Goal: Check status: Check status

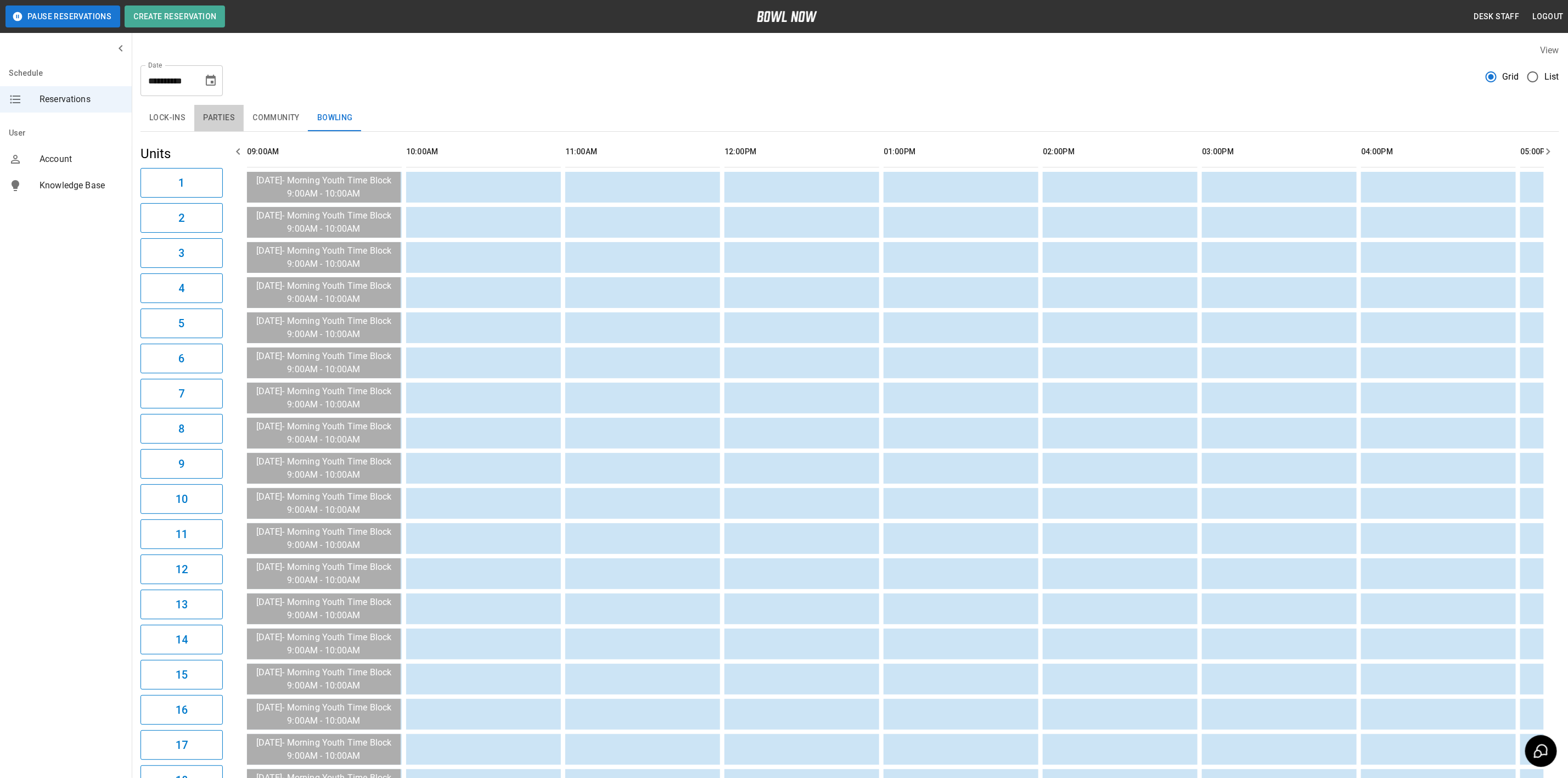
click at [217, 122] on button "Parties" at bounding box center [219, 118] width 49 height 27
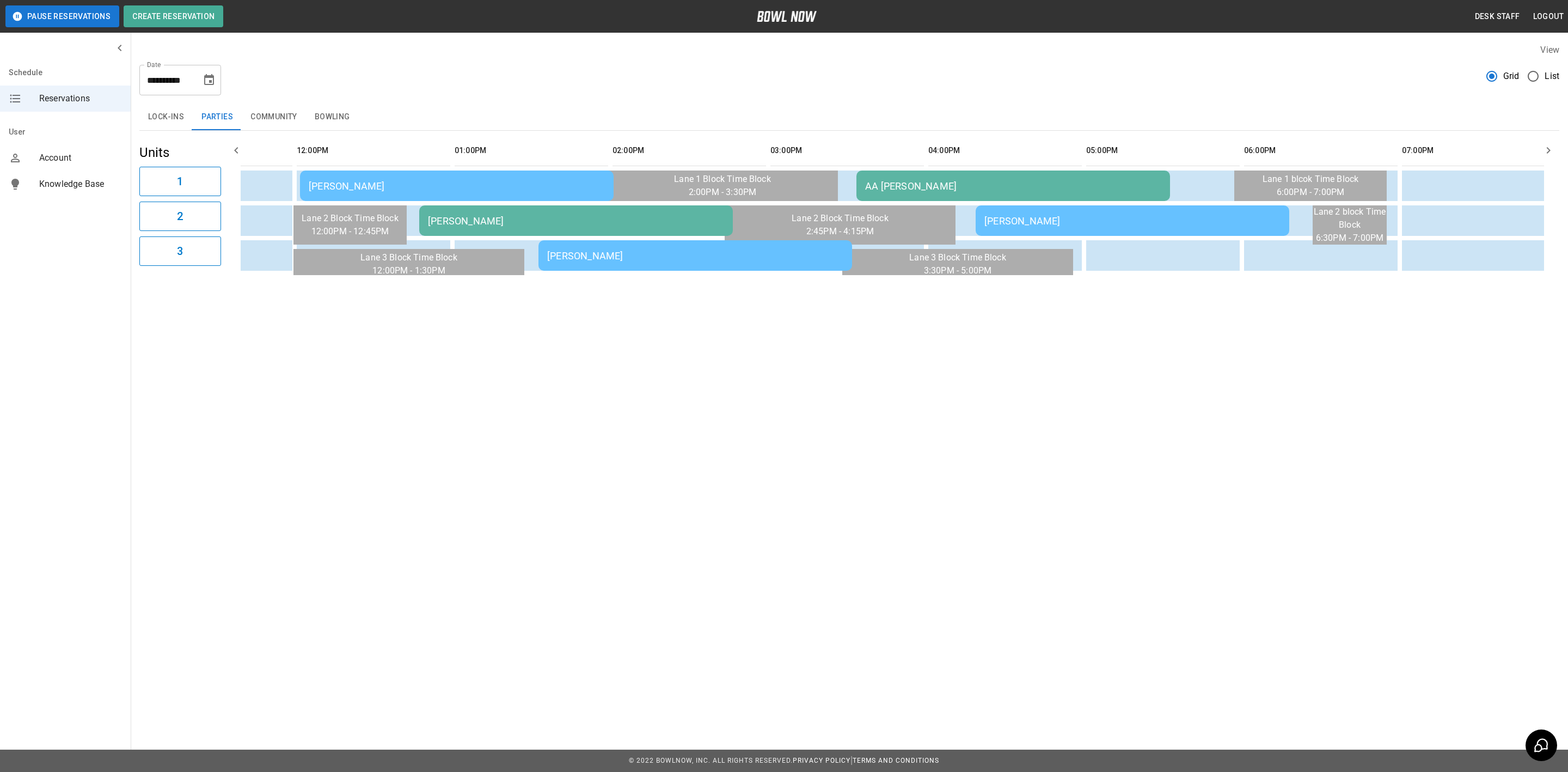
click at [414, 179] on td "Heather McIver" at bounding box center [457, 185] width 314 height 31
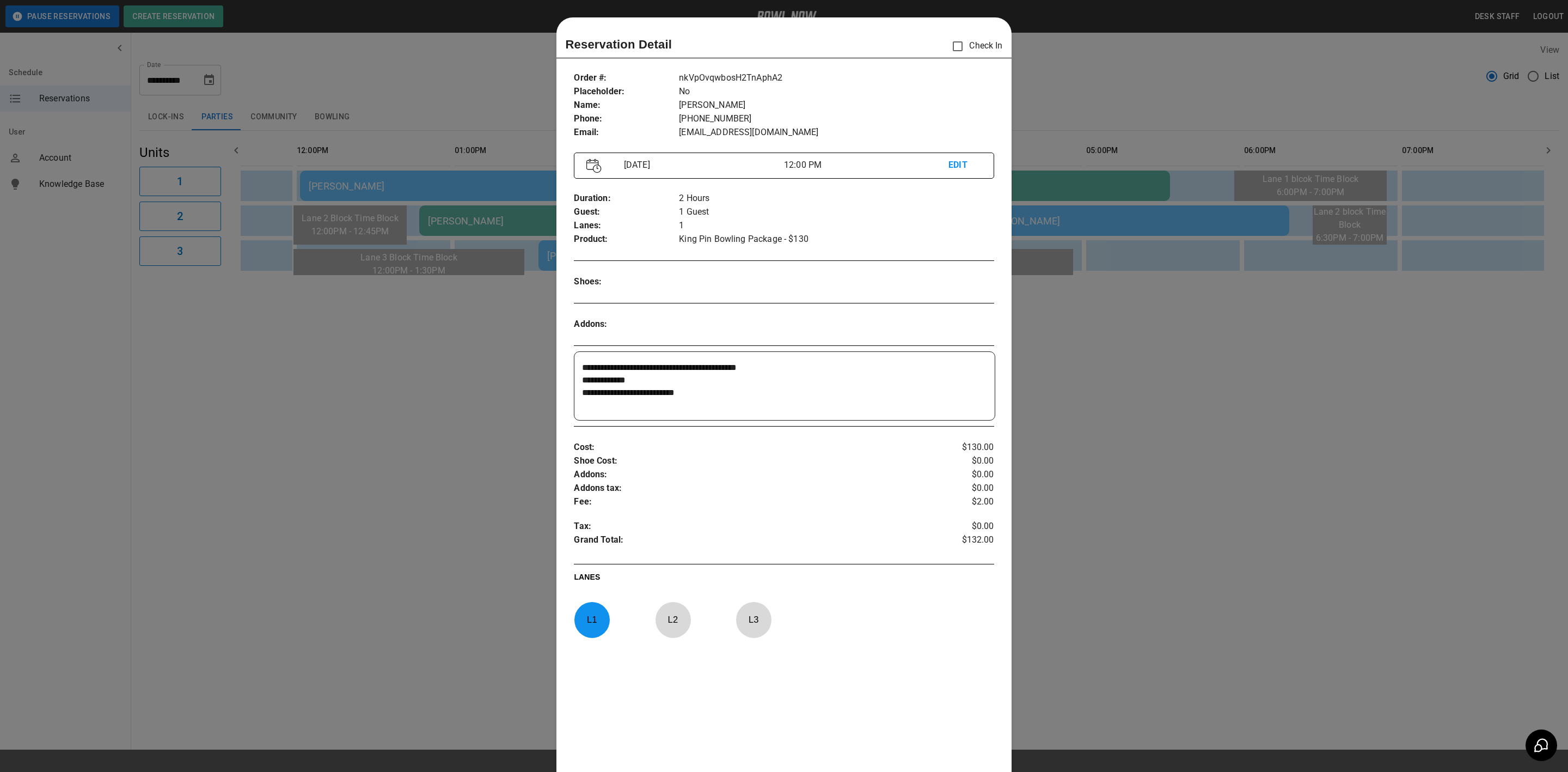
scroll to position [17, 0]
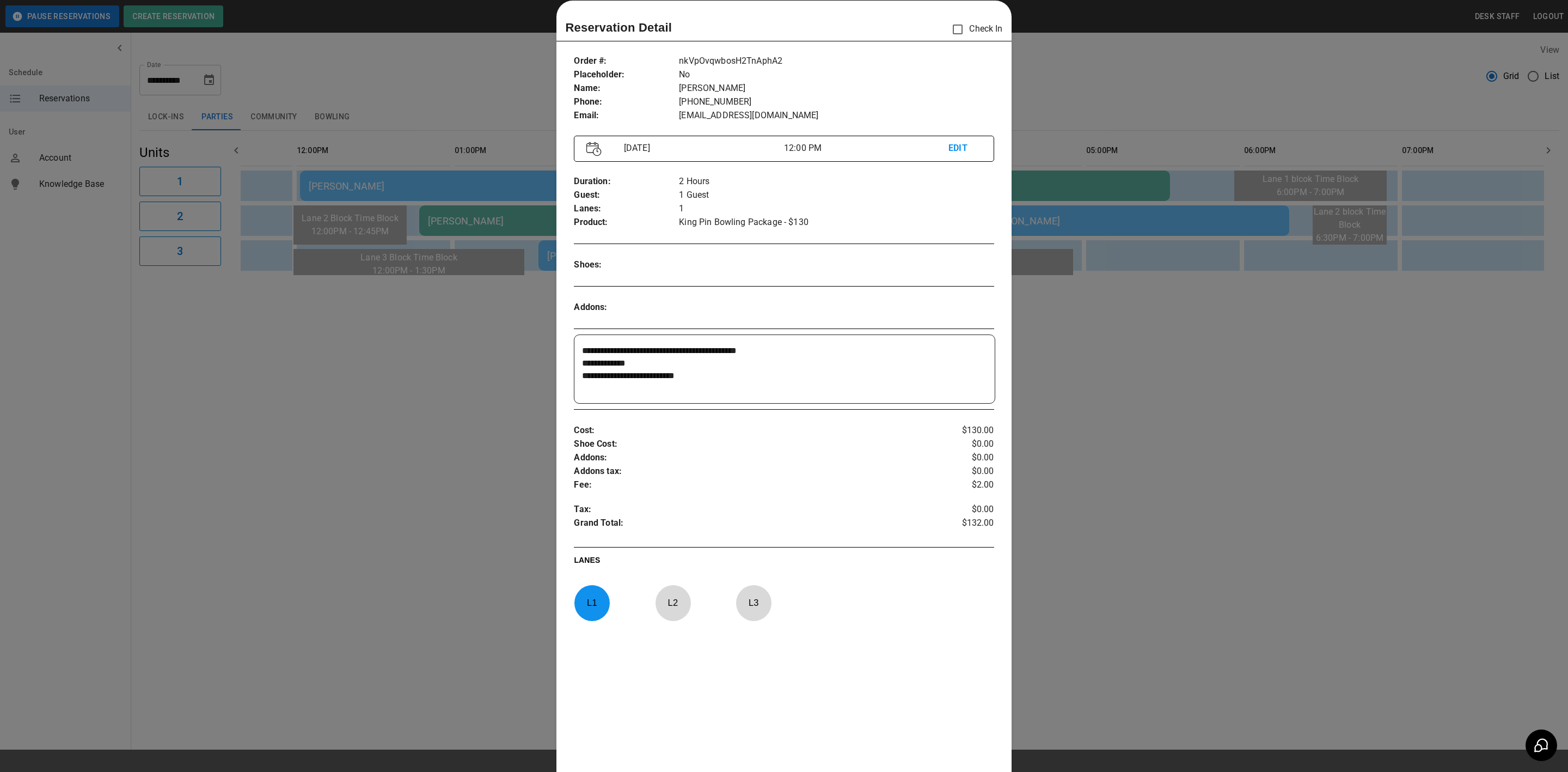
click at [483, 366] on div at bounding box center [784, 386] width 1568 height 772
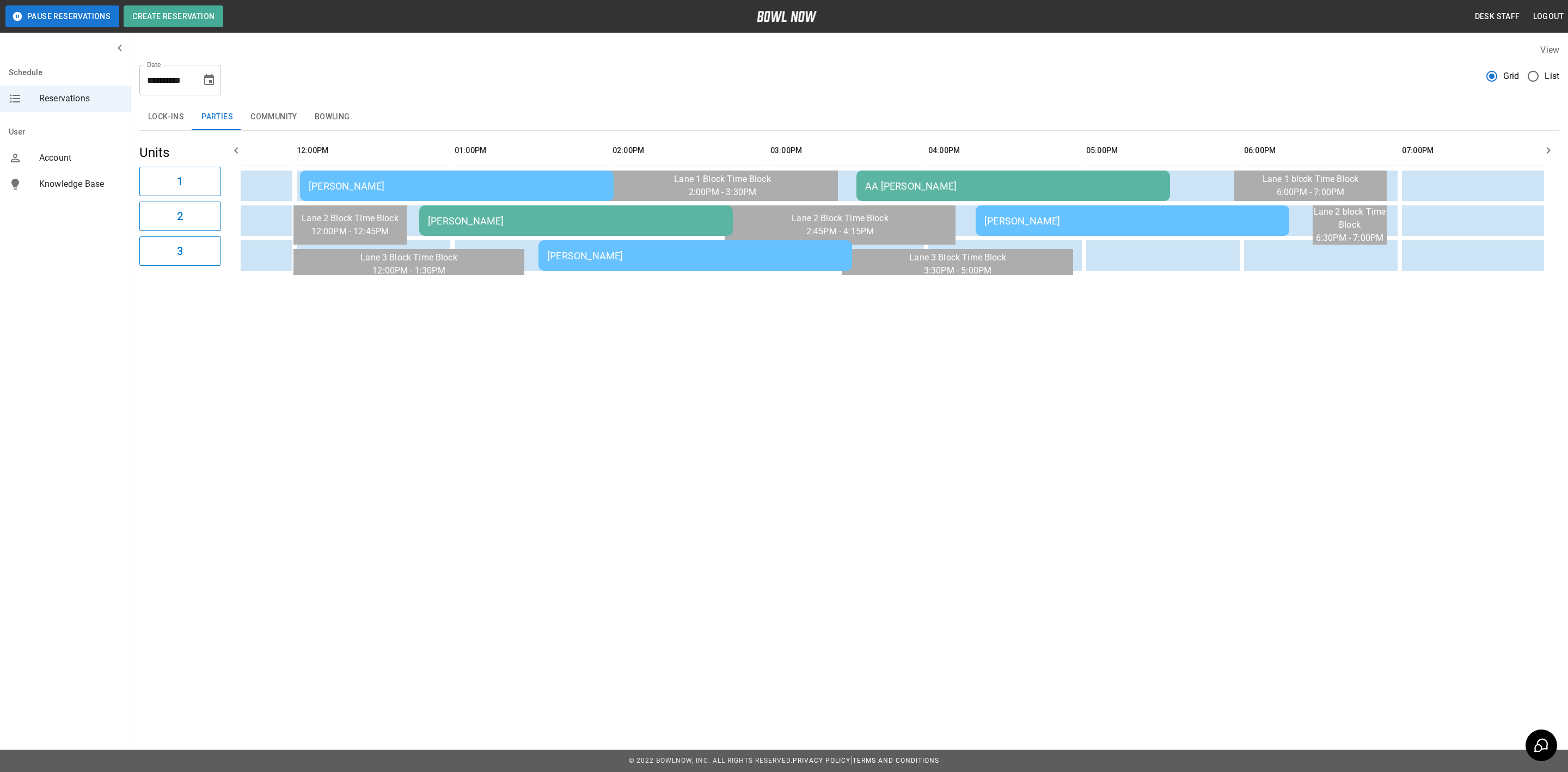
click at [521, 211] on td "Cole Jentry - AA" at bounding box center [576, 220] width 314 height 31
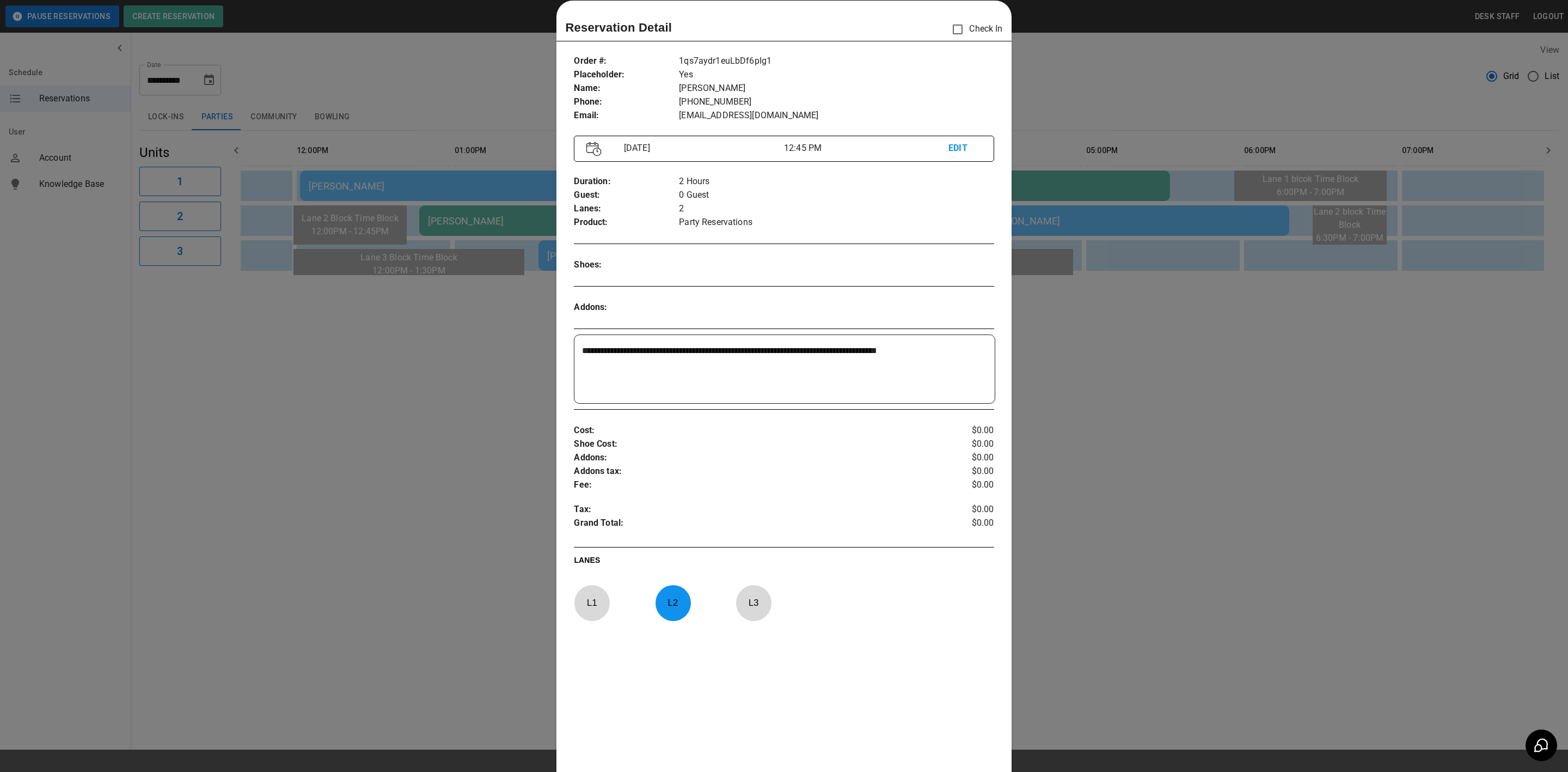
click at [312, 396] on div at bounding box center [784, 386] width 1568 height 772
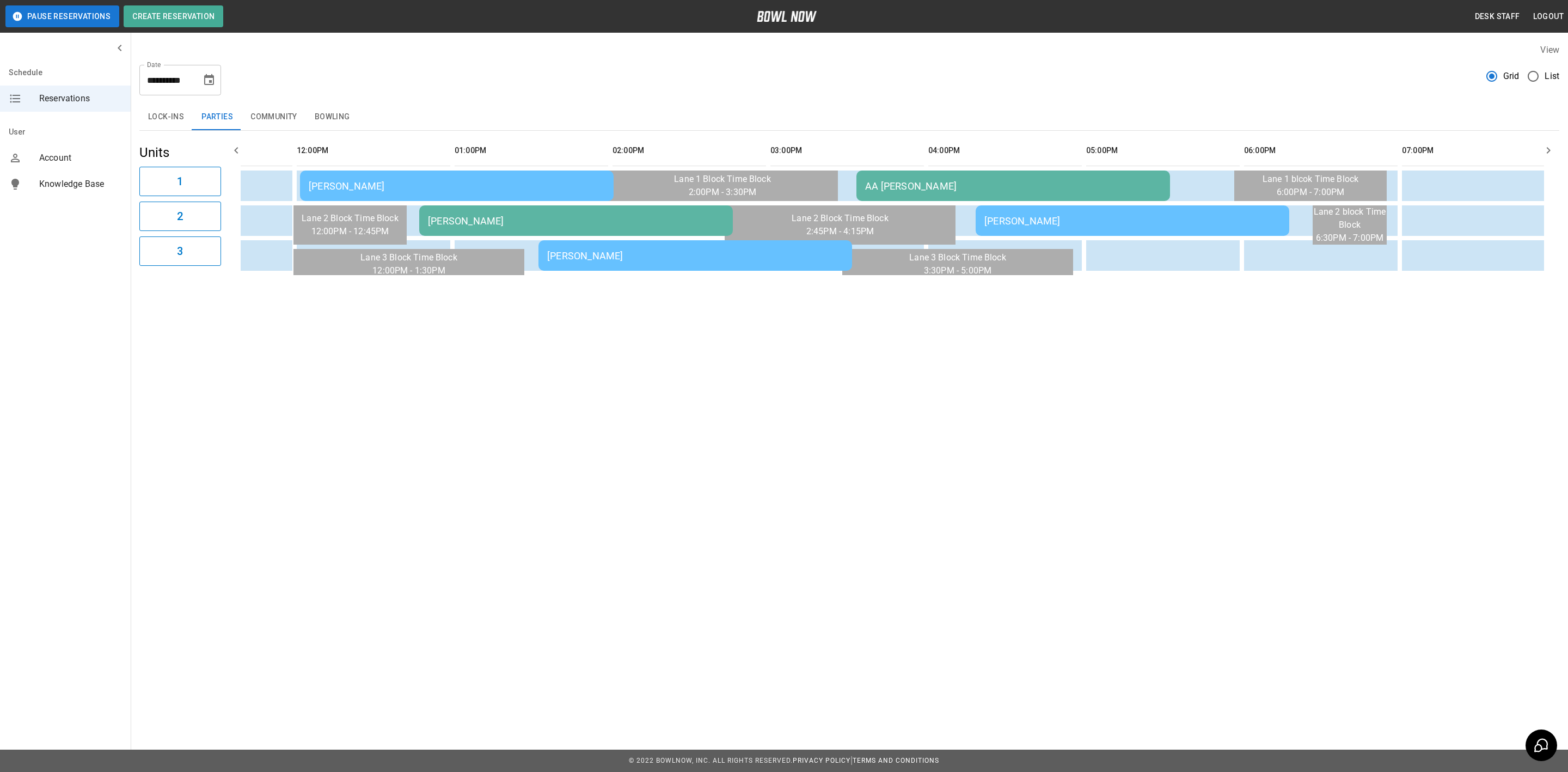
click at [633, 255] on div "Jeanette Ruiz" at bounding box center [695, 256] width 296 height 11
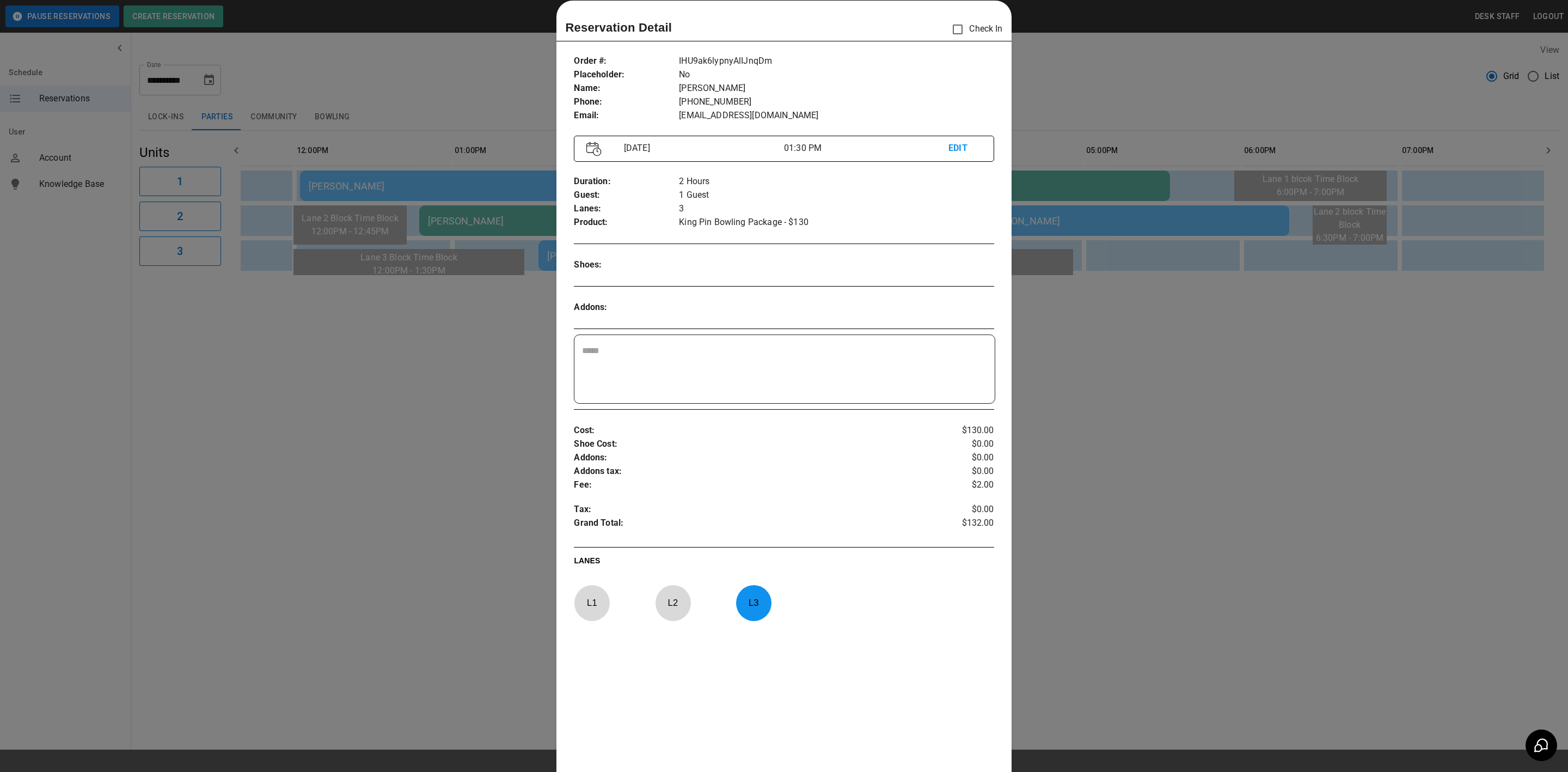
click at [423, 454] on div at bounding box center [784, 386] width 1568 height 772
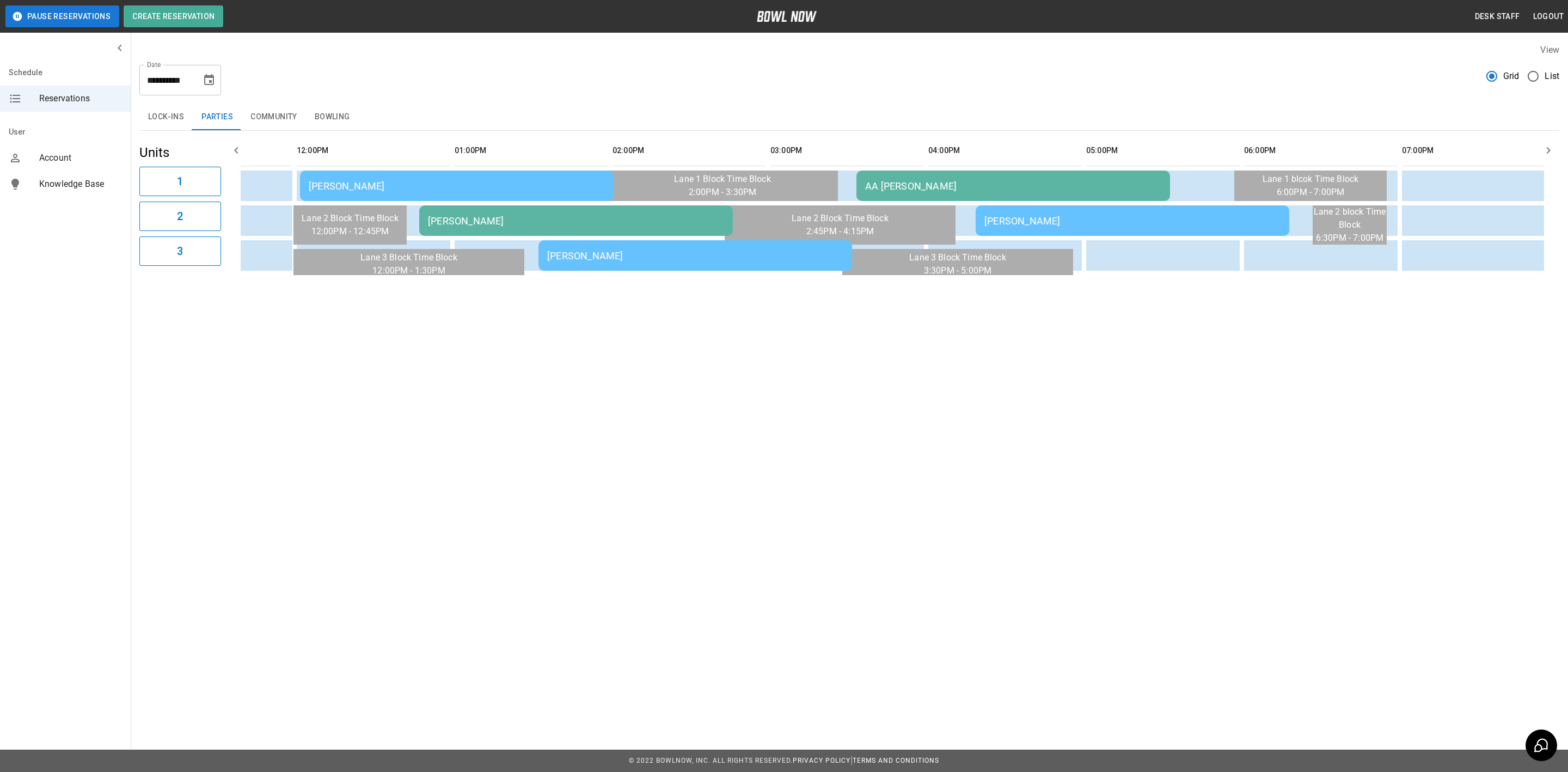
click at [638, 254] on div "Jeanette Ruiz" at bounding box center [695, 256] width 296 height 11
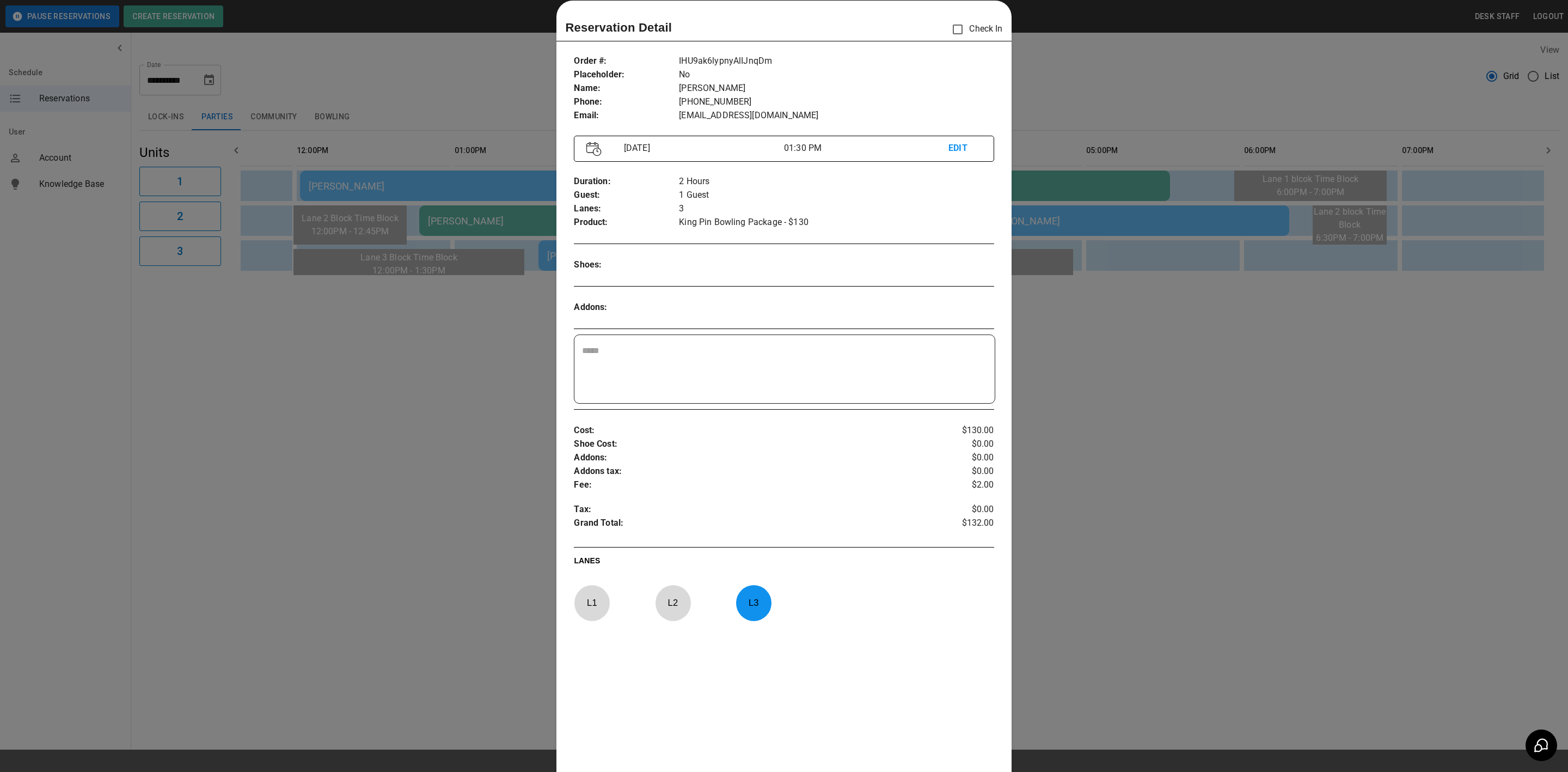
click at [409, 311] on div at bounding box center [784, 386] width 1568 height 772
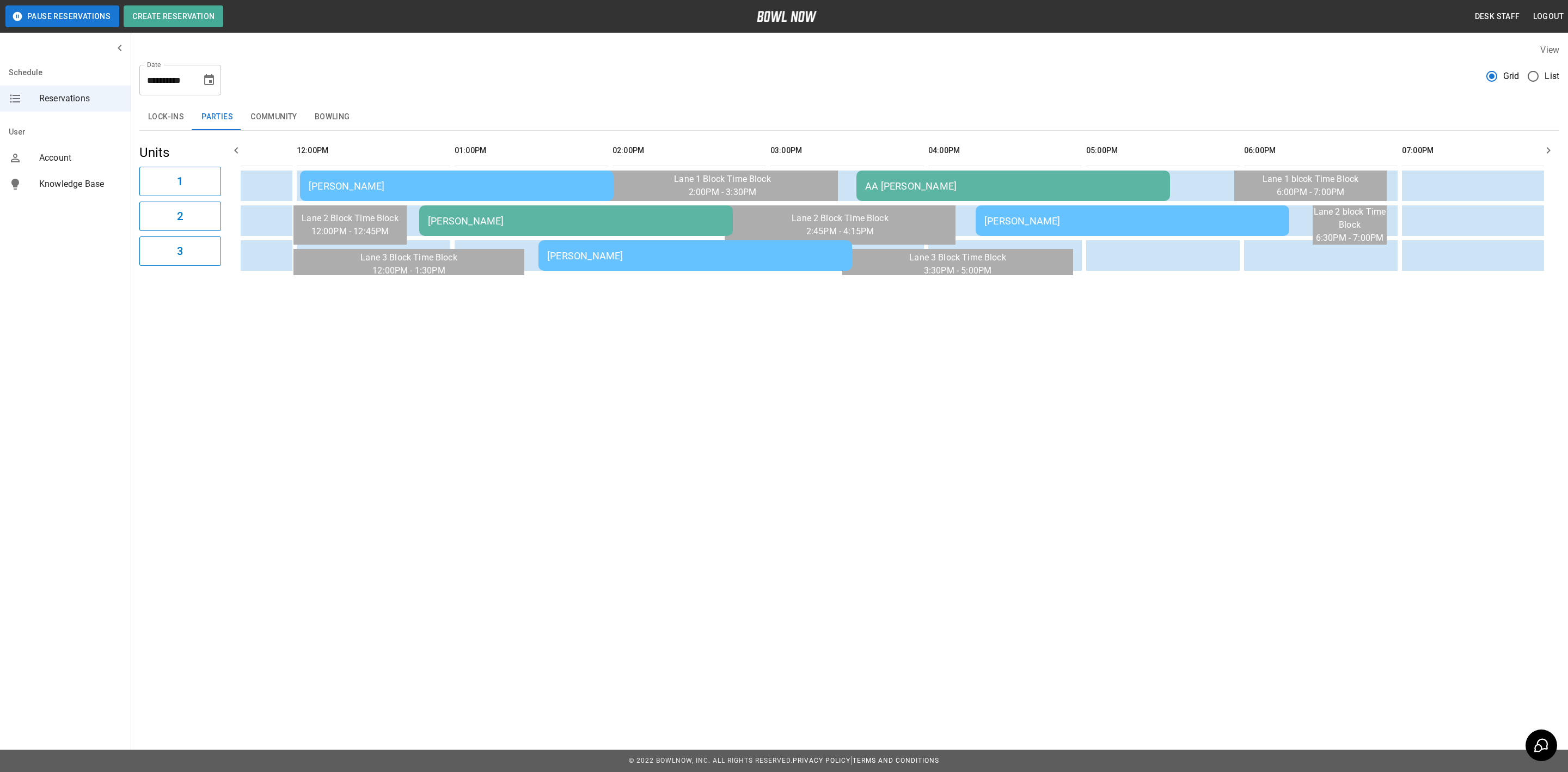
click at [1016, 166] on th "sticky table" at bounding box center [1033, 151] width 36 height 31
click at [1007, 179] on td "AA Anniyah Lawyer" at bounding box center [1013, 185] width 314 height 31
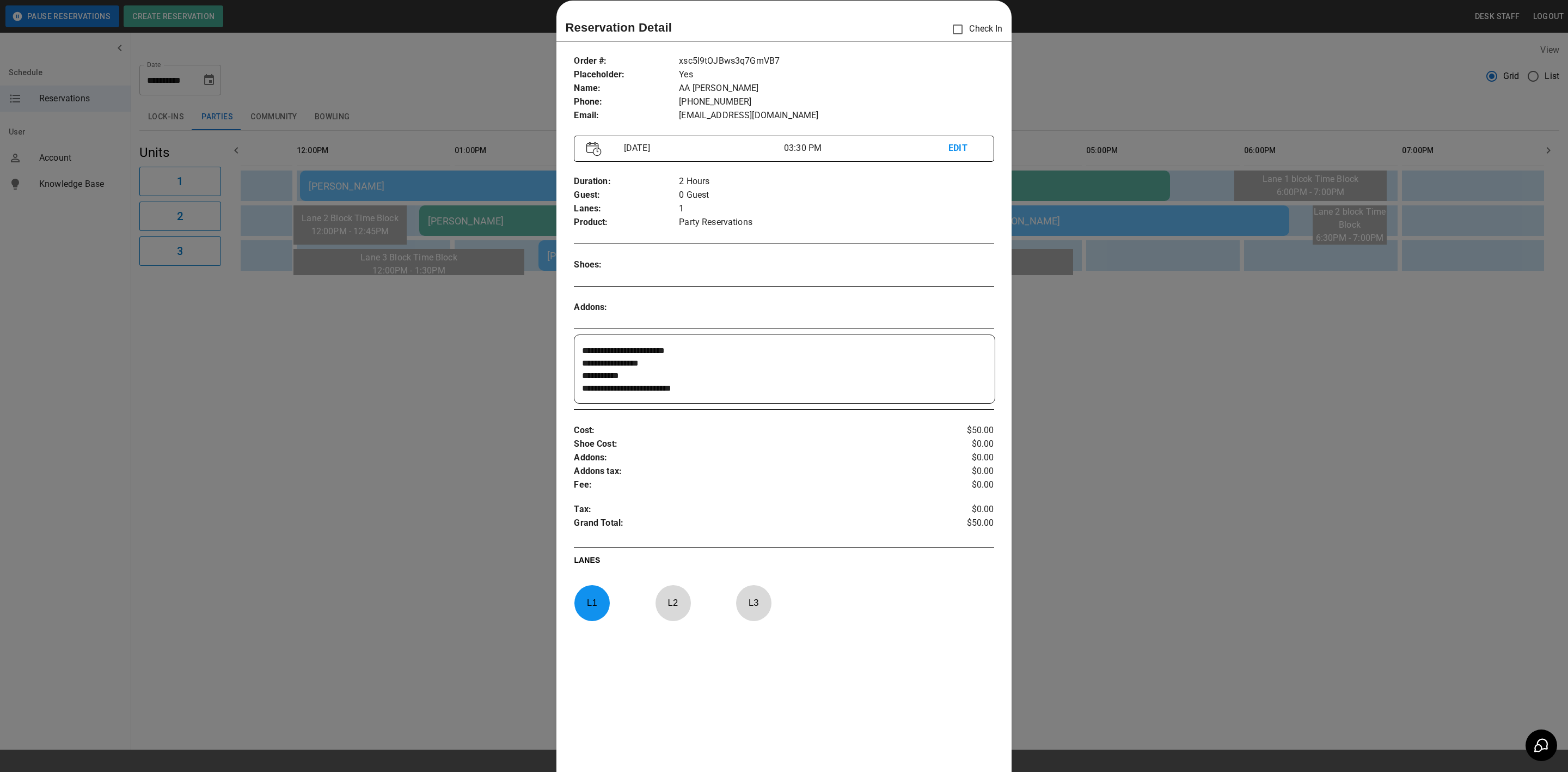
drag, startPoint x: 317, startPoint y: 316, endPoint x: 489, endPoint y: 347, distance: 174.8
click at [379, 333] on div at bounding box center [784, 386] width 1568 height 772
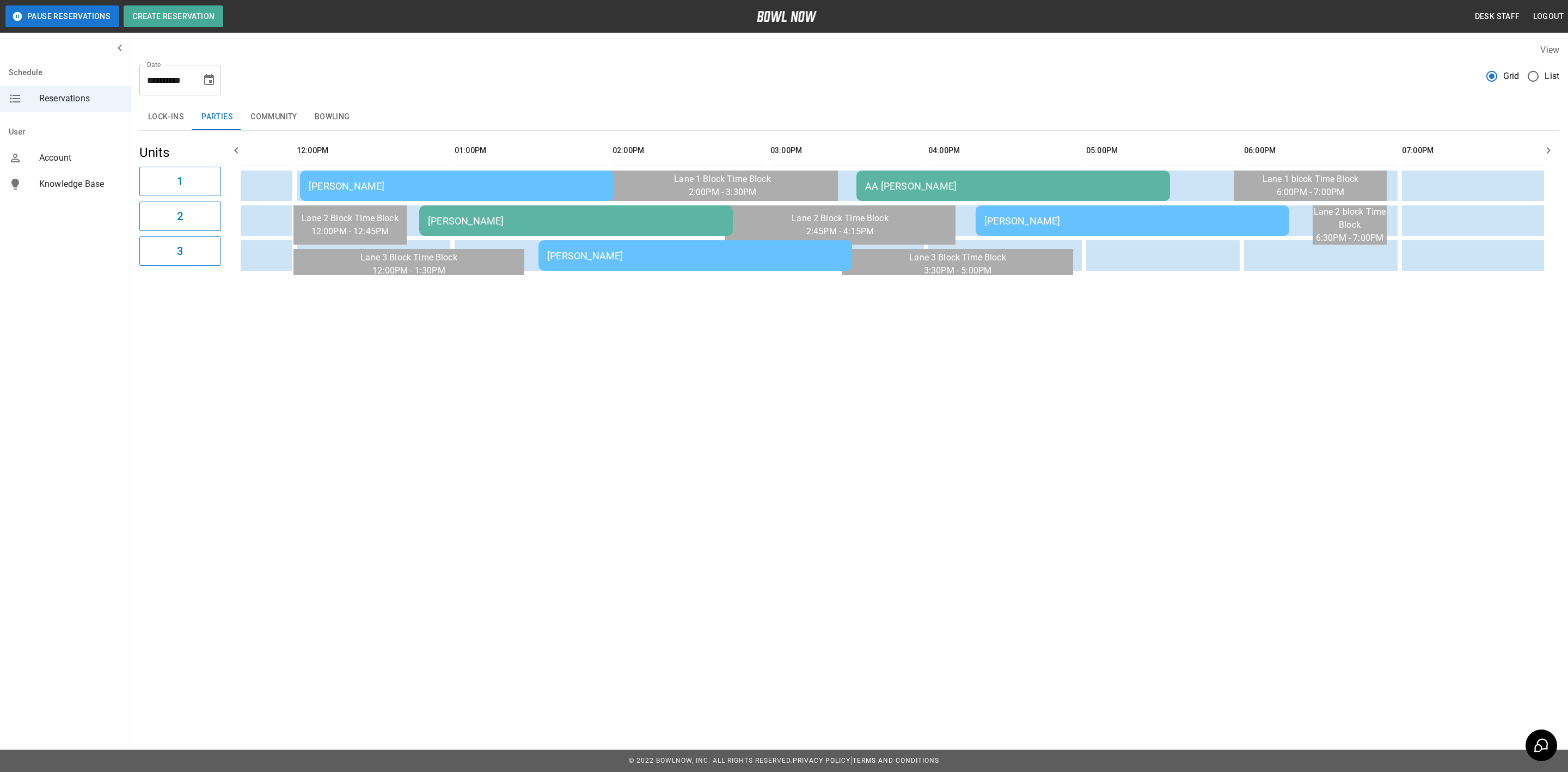
click at [1129, 229] on td "Amanda Nichols" at bounding box center [1132, 220] width 314 height 31
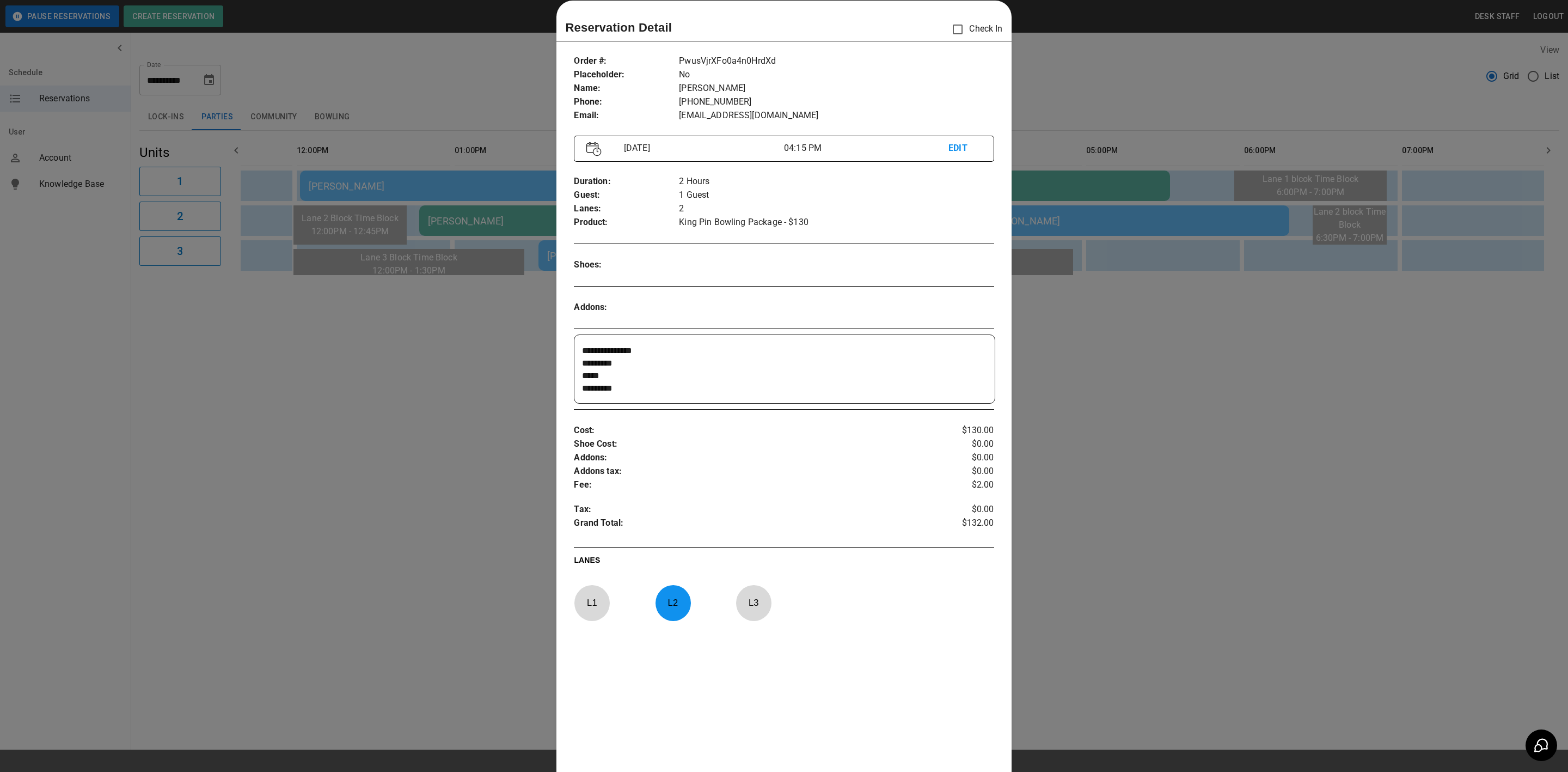
scroll to position [25, 0]
click at [400, 358] on div at bounding box center [784, 386] width 1568 height 772
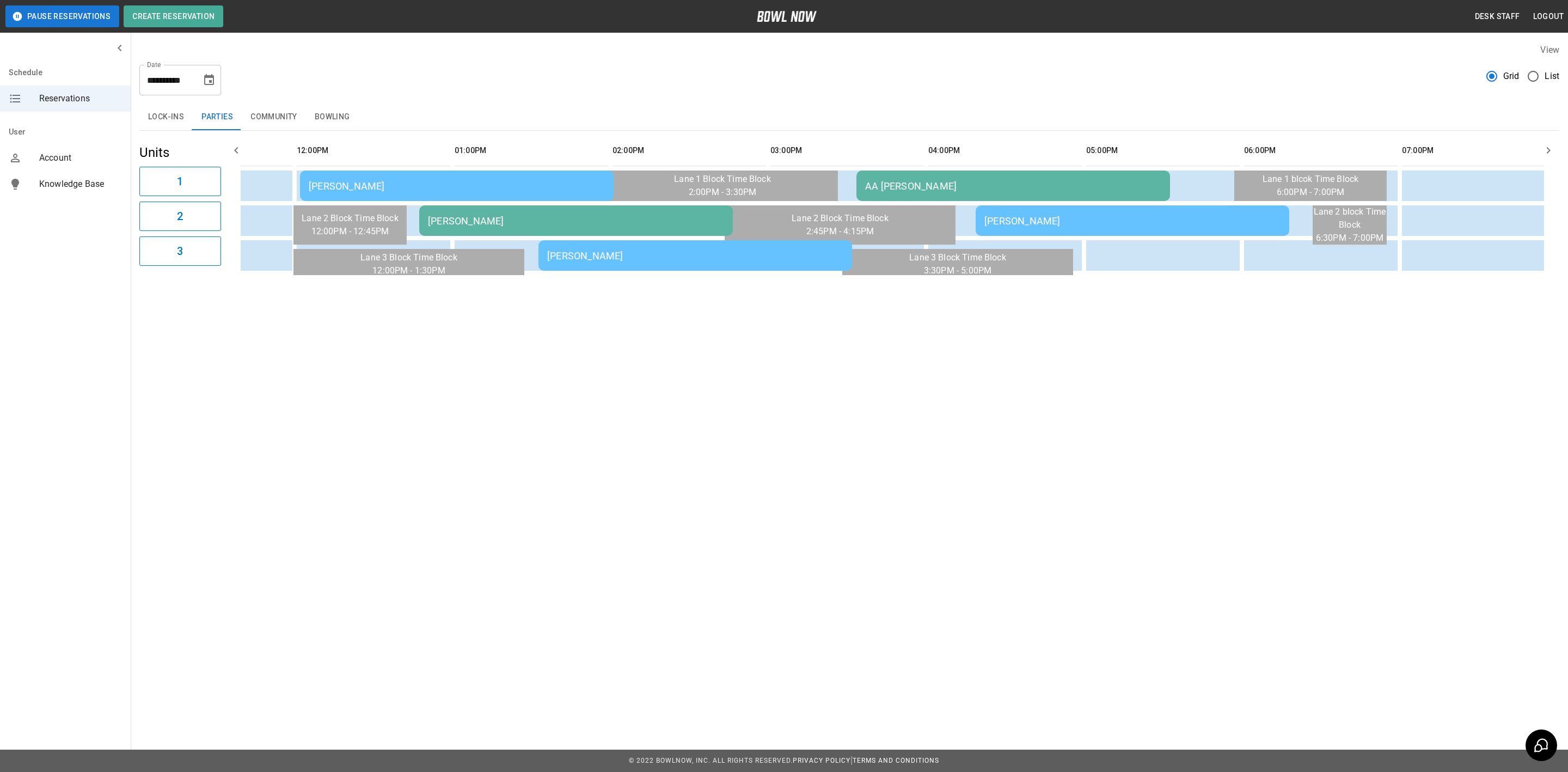
click at [535, 185] on div "Heather McIver" at bounding box center [457, 186] width 296 height 11
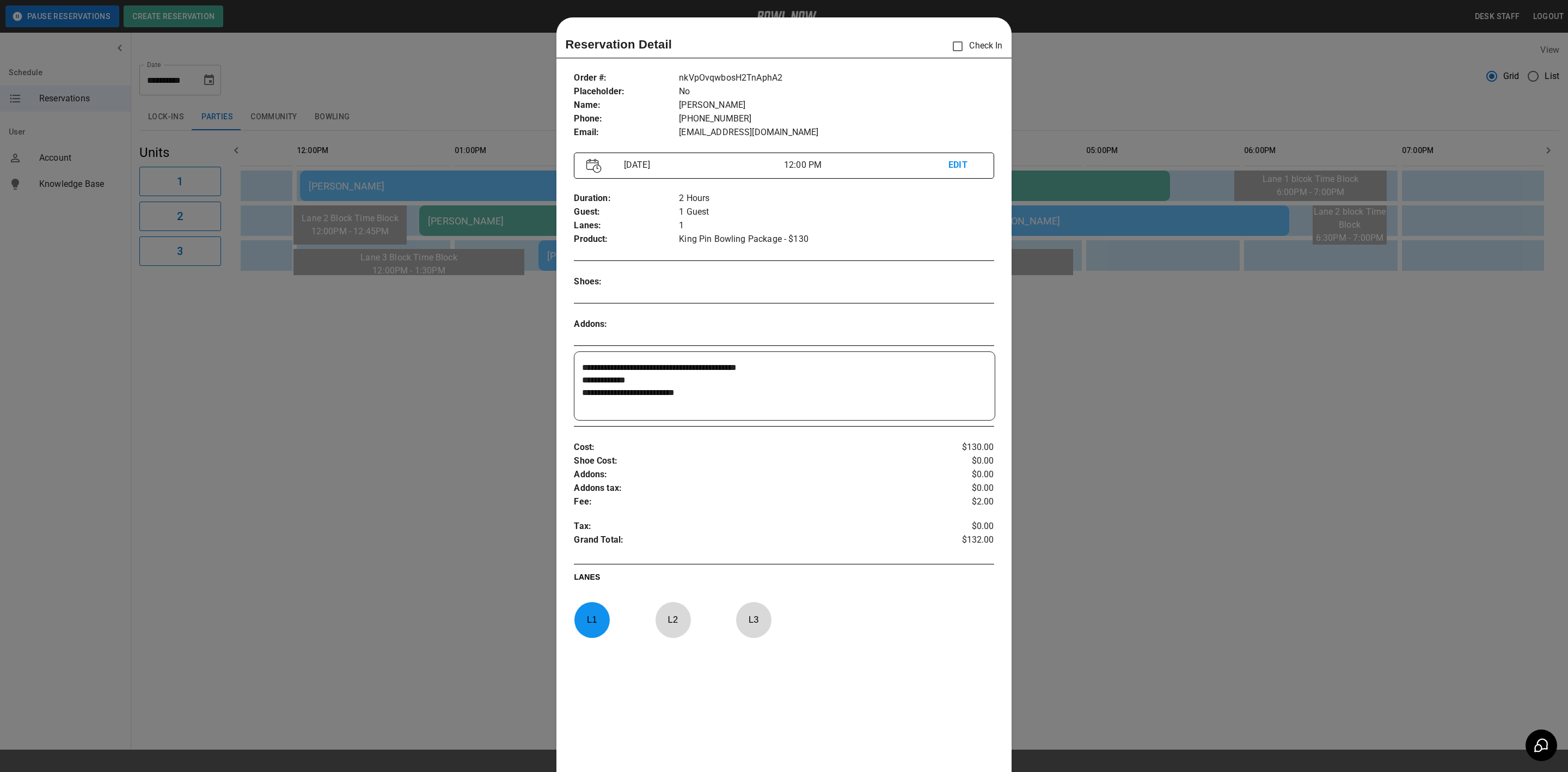
scroll to position [17, 0]
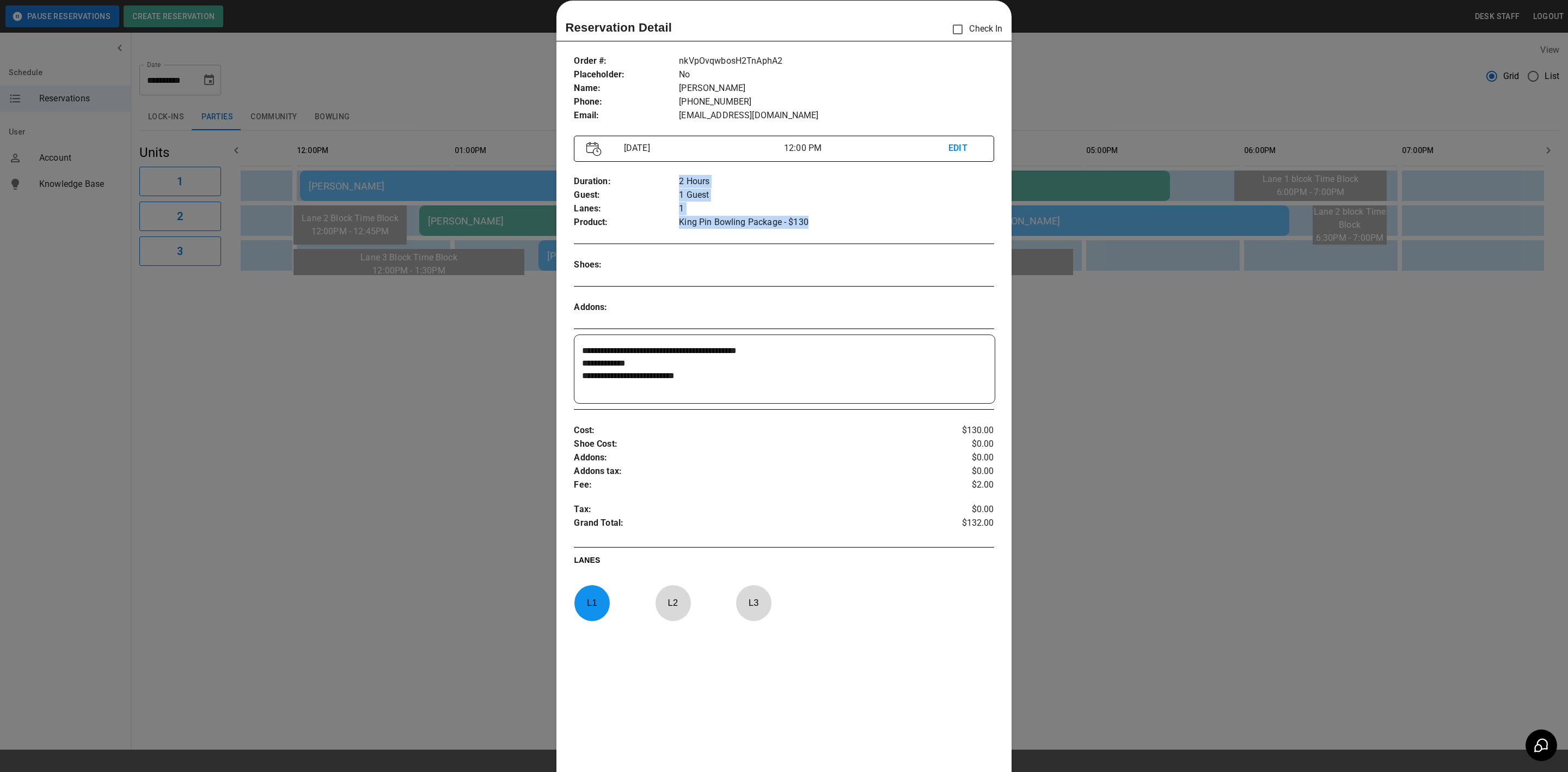
drag, startPoint x: 670, startPoint y: 219, endPoint x: 840, endPoint y: 221, distance: 170.0
click at [840, 221] on div "Duration : Guest : Lanes : Product : 2 Hours 1 Guest 1 King Pin Bowling Package…" at bounding box center [784, 202] width 420 height 72
drag, startPoint x: 1262, startPoint y: 476, endPoint x: 1177, endPoint y: 448, distance: 89.5
click at [1262, 476] on div at bounding box center [784, 386] width 1568 height 772
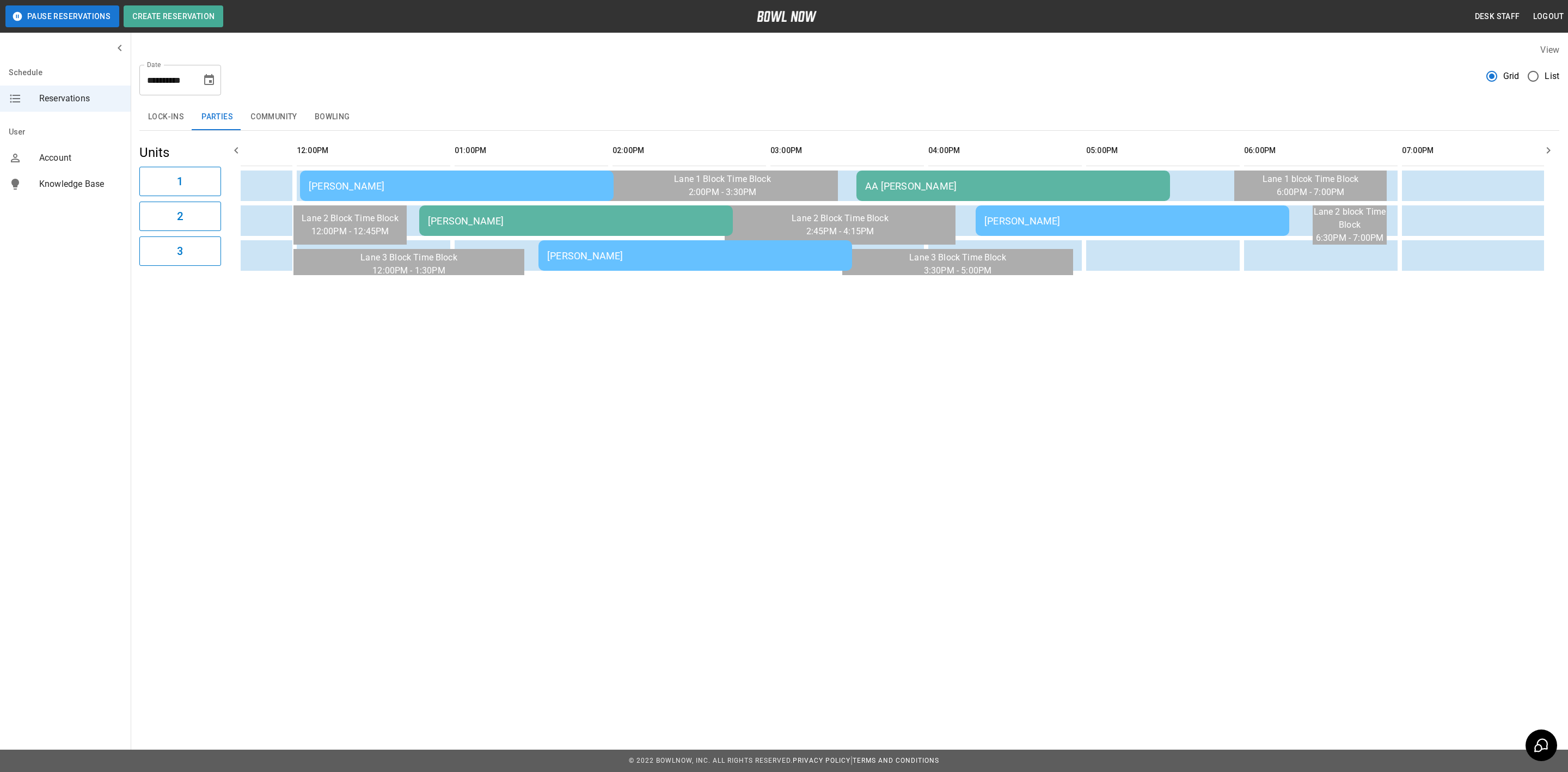
click at [710, 266] on td "Jeanette Ruiz" at bounding box center [695, 255] width 314 height 31
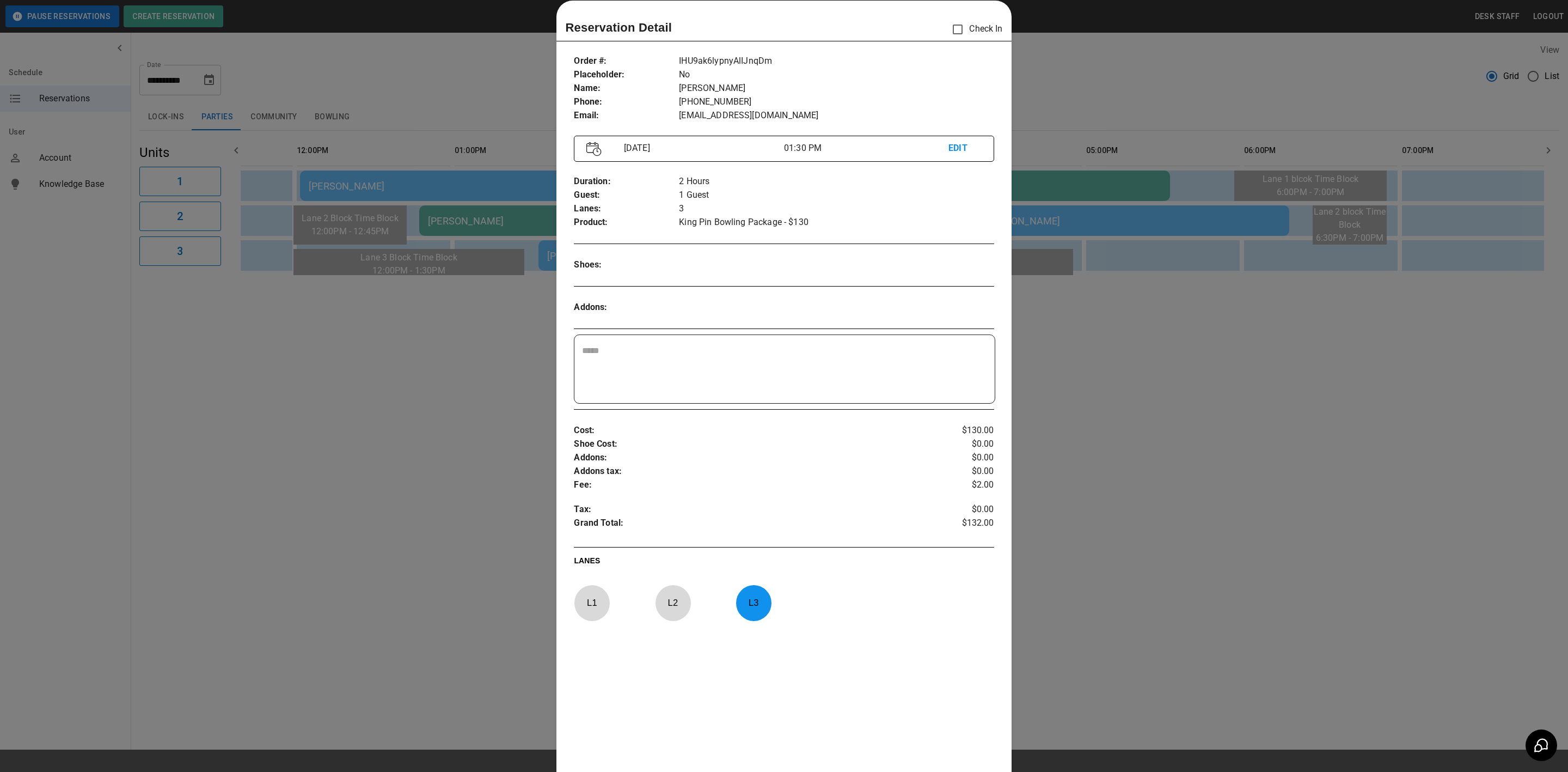
click at [505, 405] on div at bounding box center [784, 386] width 1568 height 772
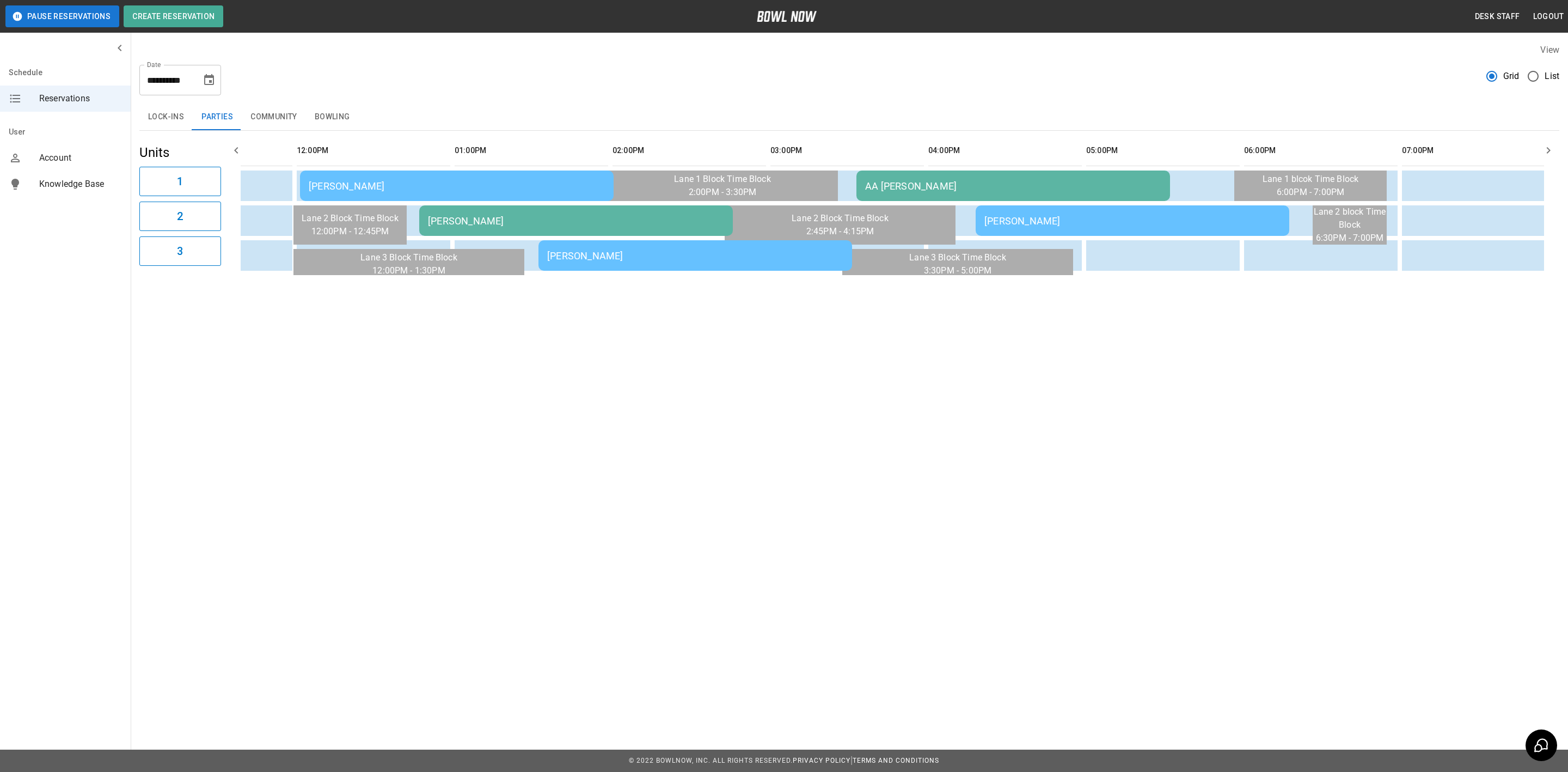
click at [1052, 215] on div "Amanda Nichols" at bounding box center [1132, 221] width 296 height 11
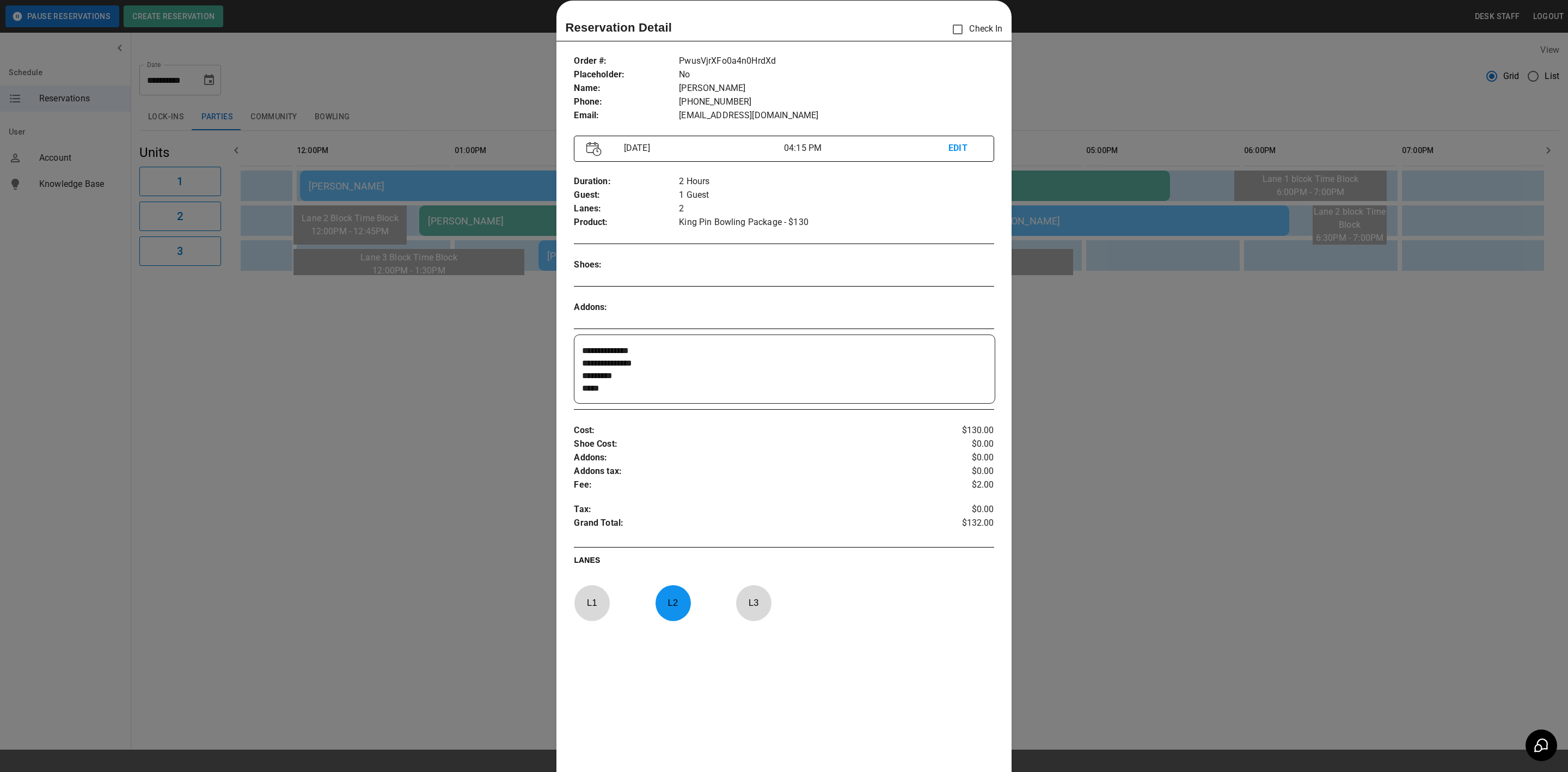
click at [522, 347] on div at bounding box center [784, 386] width 1568 height 772
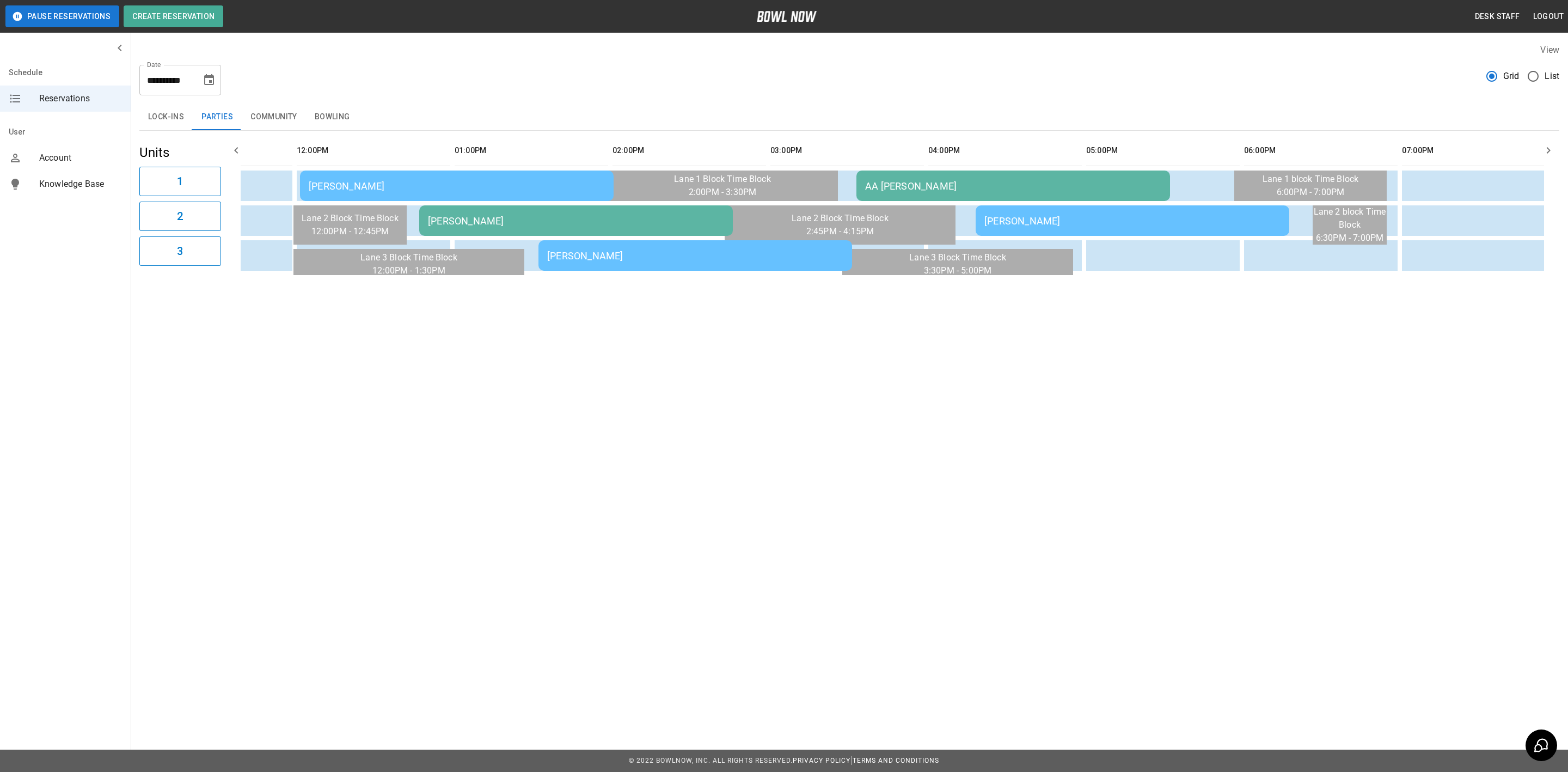
click at [959, 184] on div "AA Anniyah Lawyer" at bounding box center [1014, 186] width 296 height 11
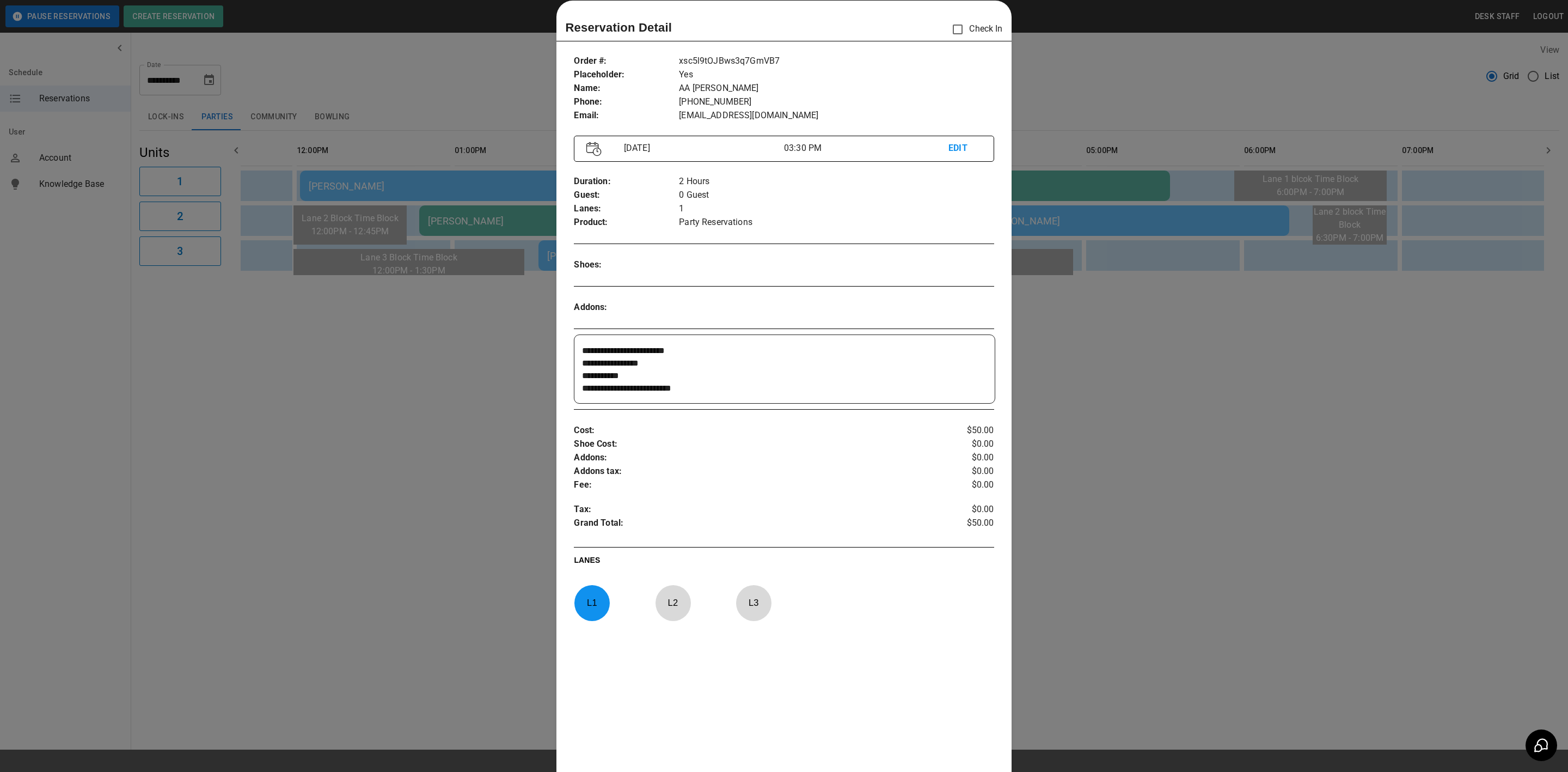
click at [504, 303] on div at bounding box center [784, 386] width 1568 height 772
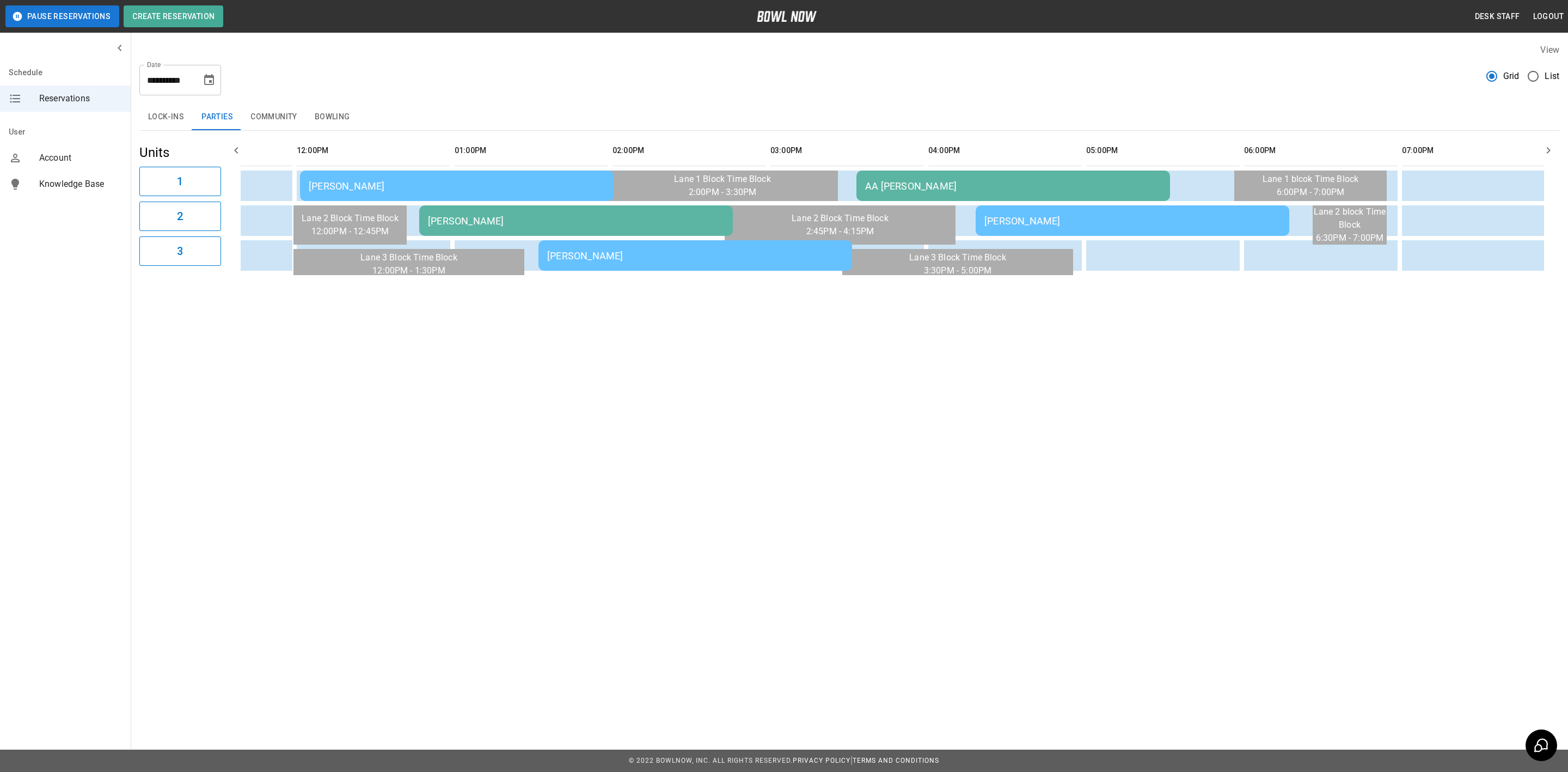
click at [471, 179] on td "Heather McIver" at bounding box center [457, 185] width 314 height 31
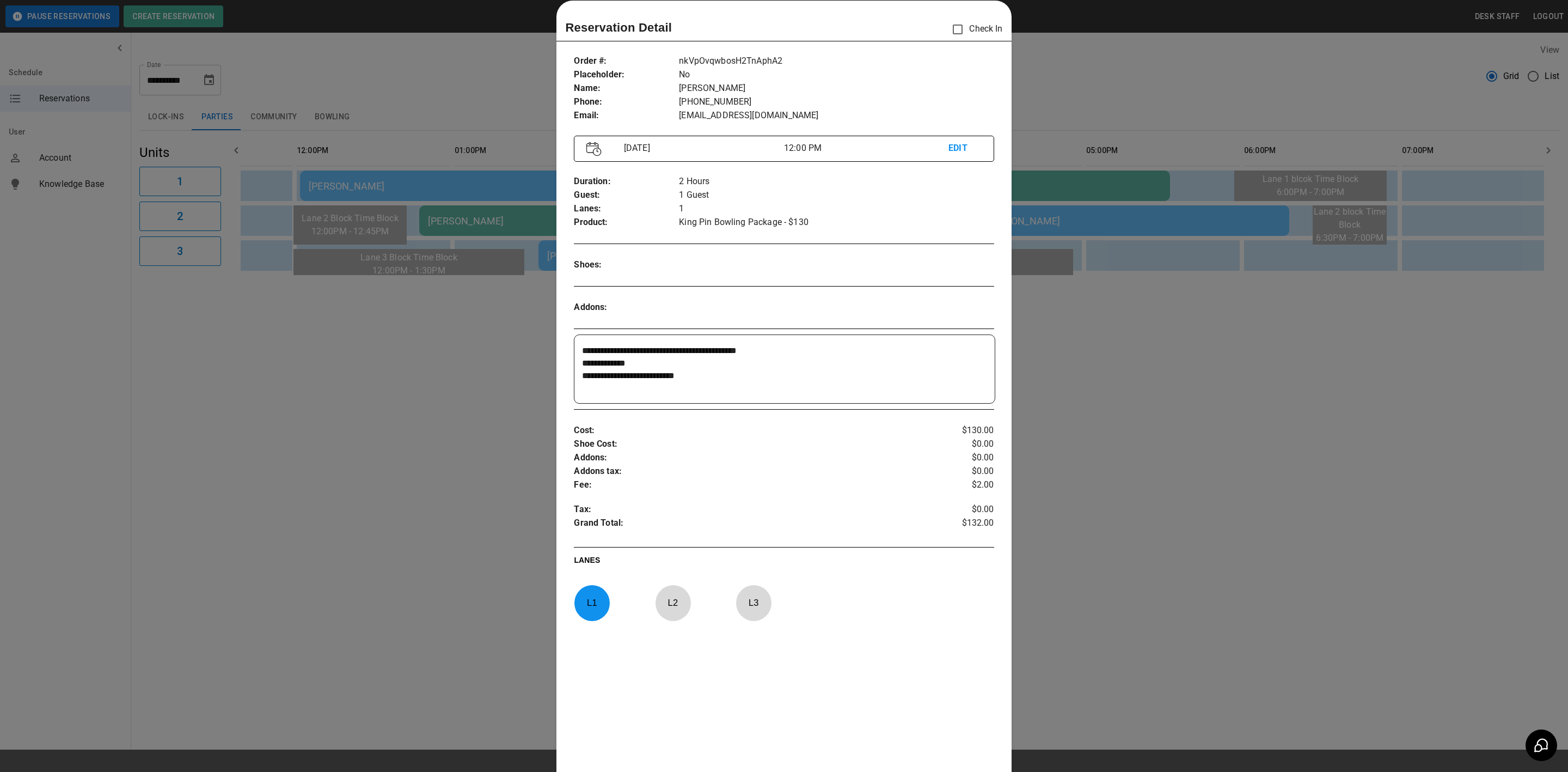
click at [1105, 363] on div at bounding box center [784, 386] width 1568 height 772
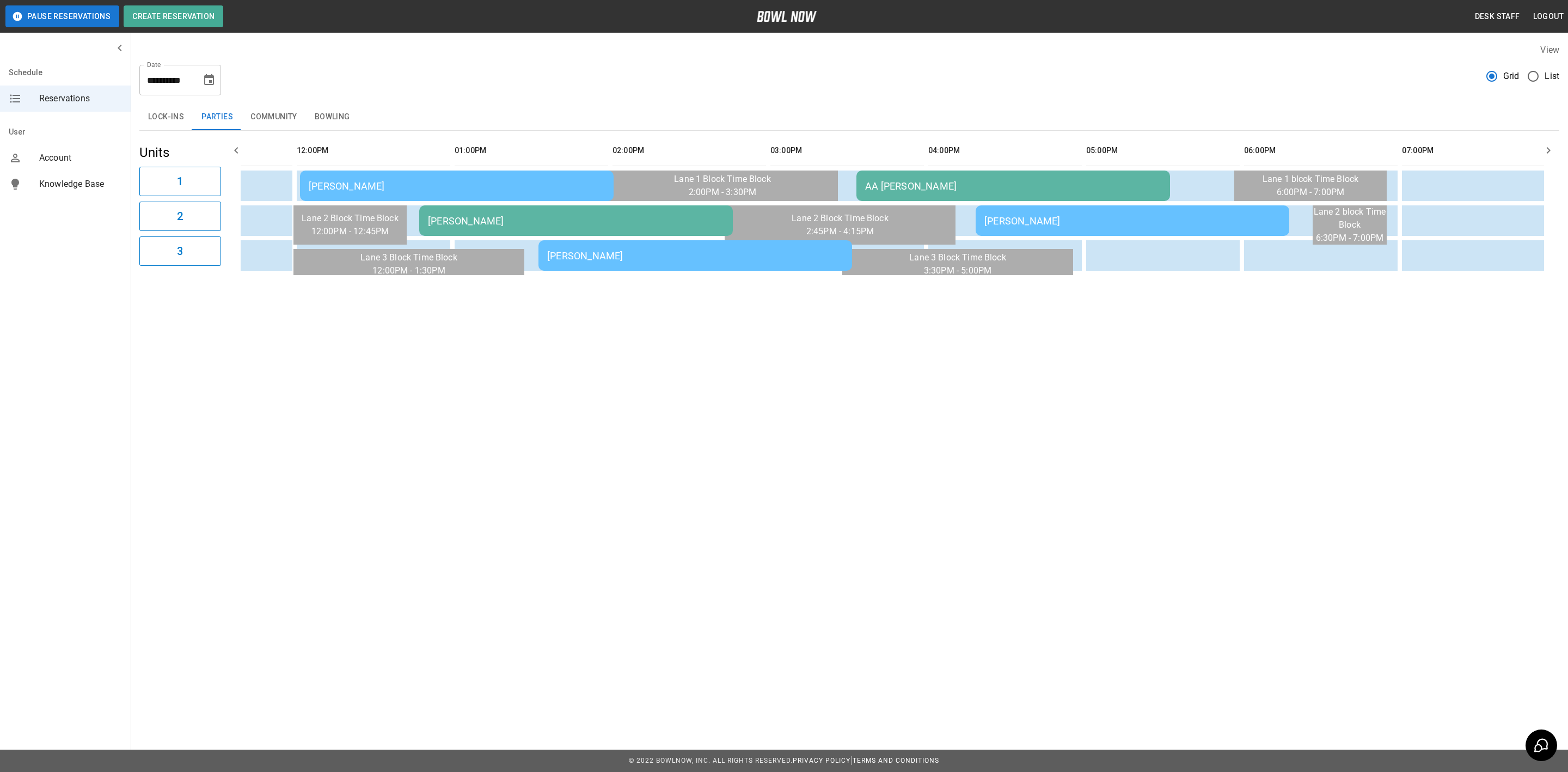
click at [361, 179] on td "Heather McIver" at bounding box center [457, 185] width 314 height 31
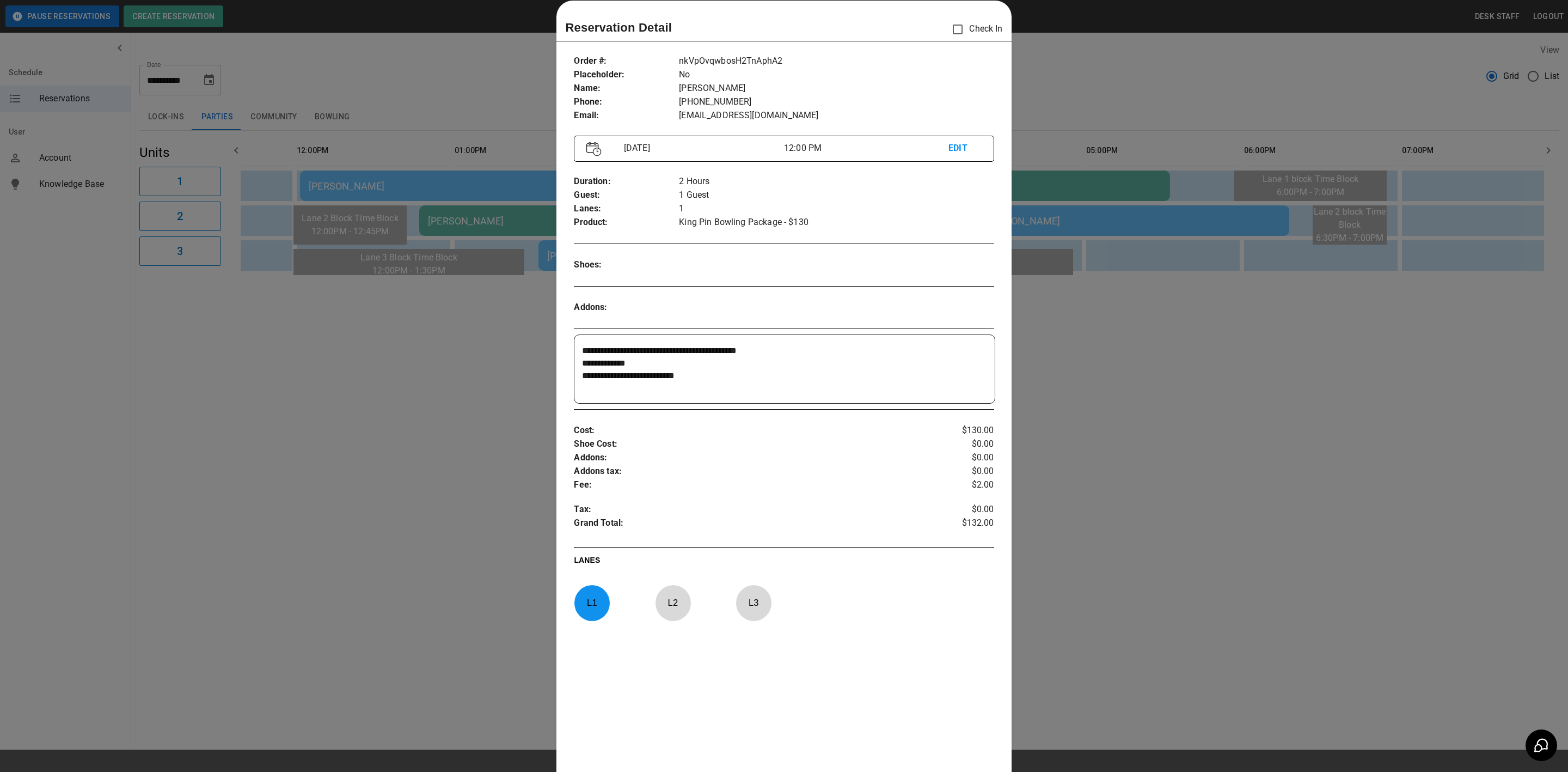
click at [1175, 476] on div at bounding box center [784, 386] width 1568 height 772
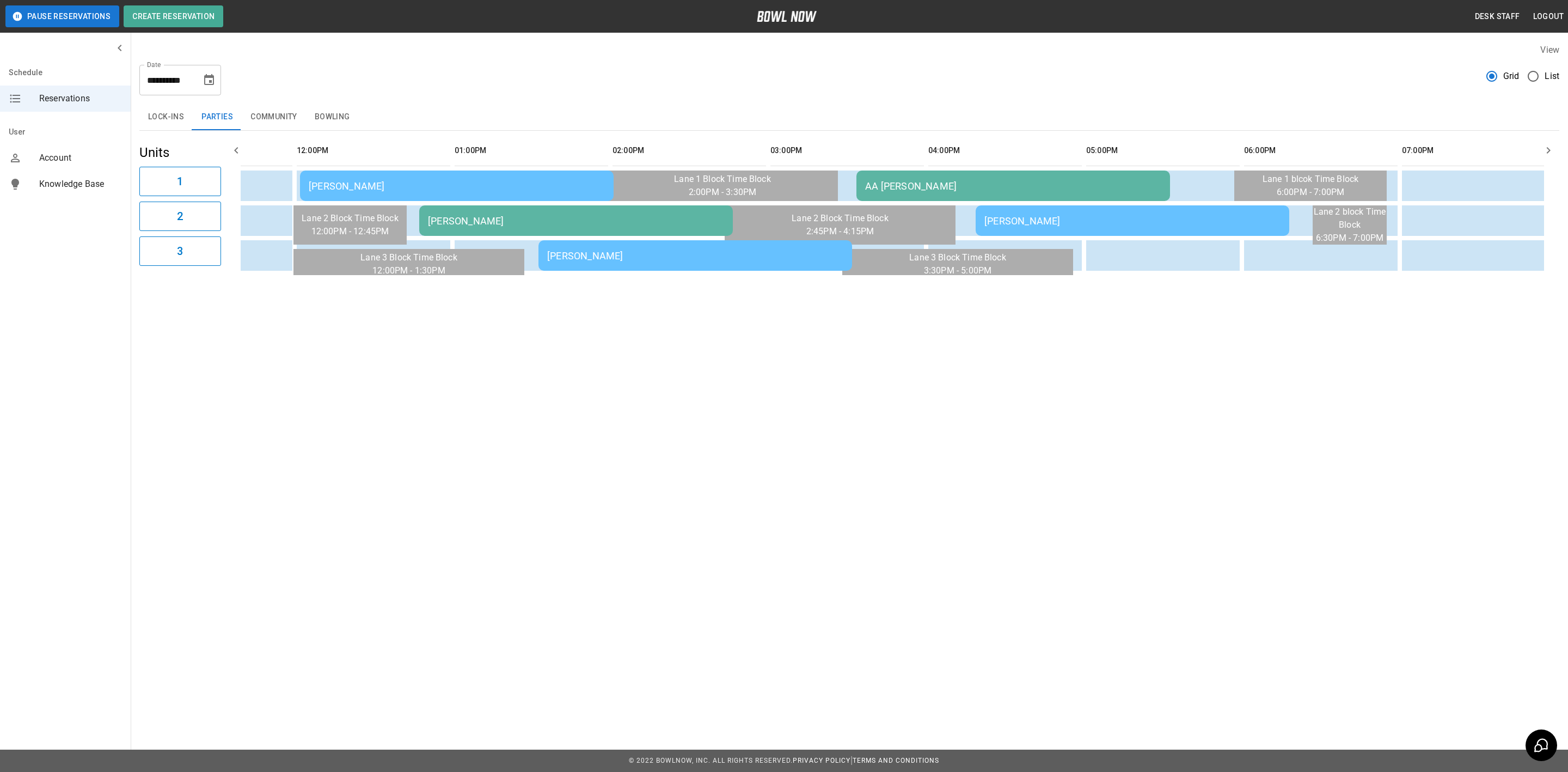
click at [307, 123] on button "Bowling" at bounding box center [332, 117] width 53 height 26
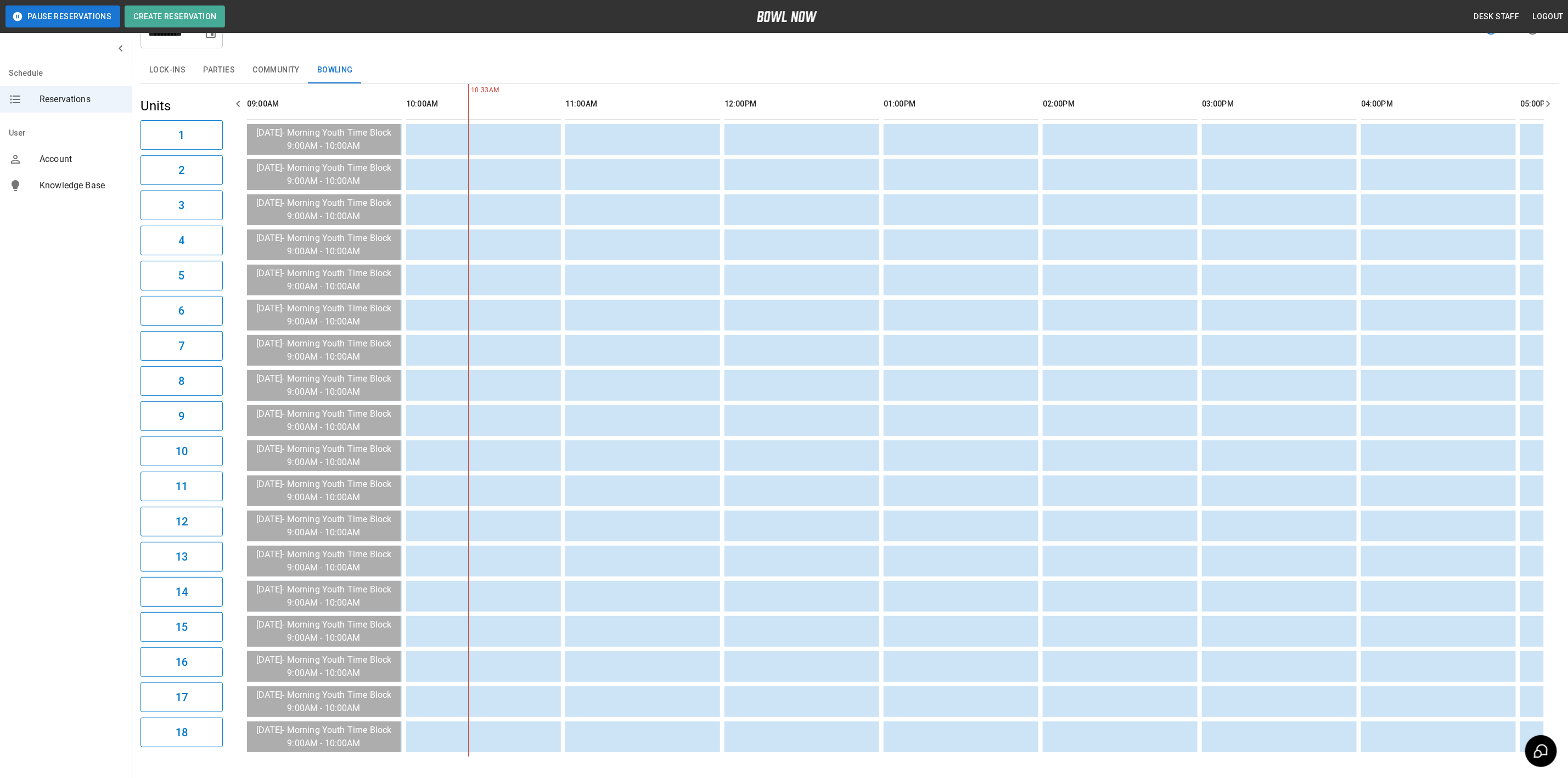
scroll to position [19, 0]
